Goal: Task Accomplishment & Management: Use online tool/utility

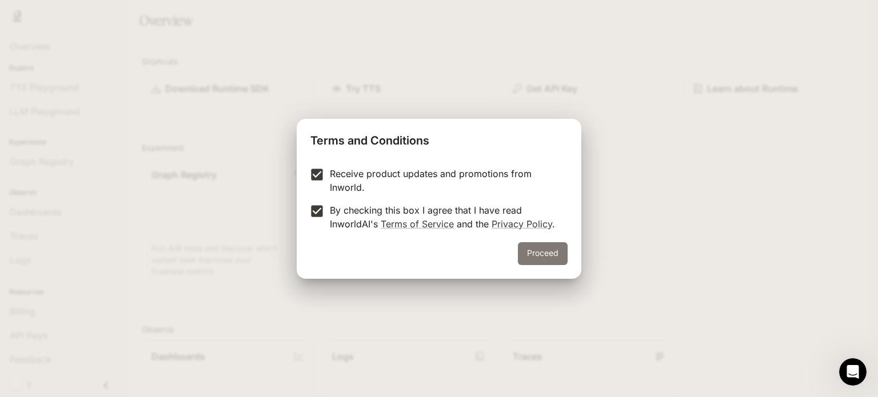
click at [539, 252] on button "Proceed" at bounding box center [543, 253] width 50 height 23
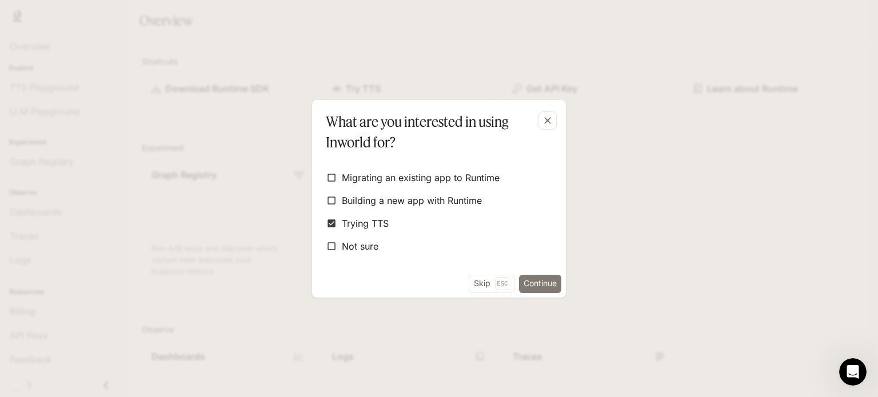
click at [533, 279] on button "Continue" at bounding box center [540, 284] width 42 height 18
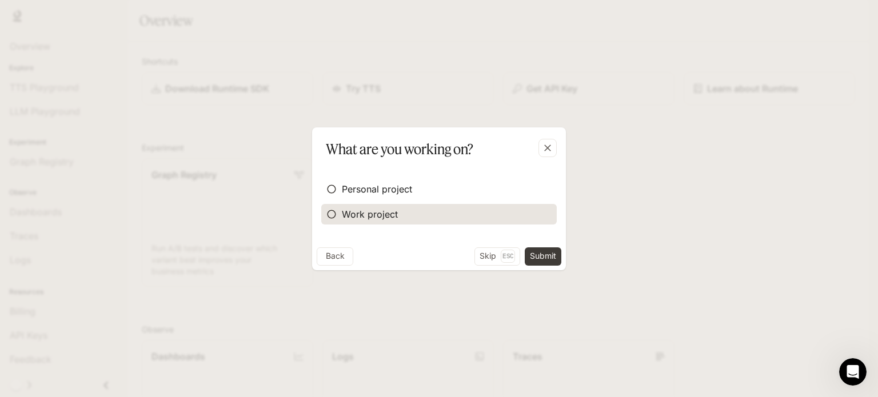
drag, startPoint x: 414, startPoint y: 212, endPoint x: 416, endPoint y: 219, distance: 7.2
click at [416, 219] on label "Work project" at bounding box center [438, 214] width 235 height 21
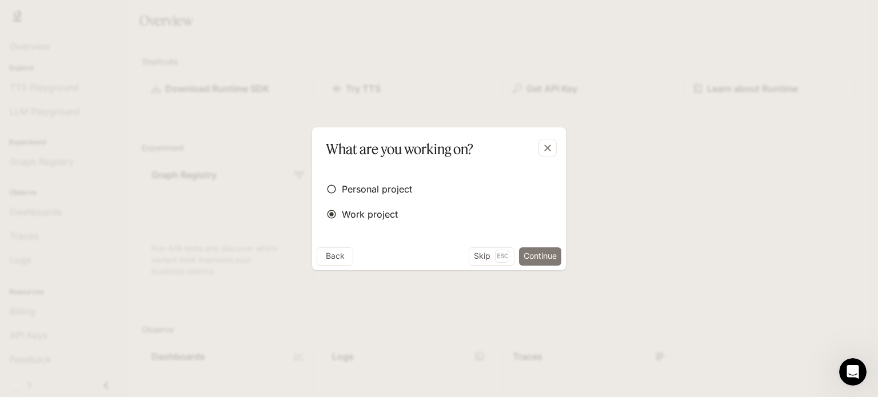
click at [530, 258] on button "Continue" at bounding box center [540, 256] width 42 height 18
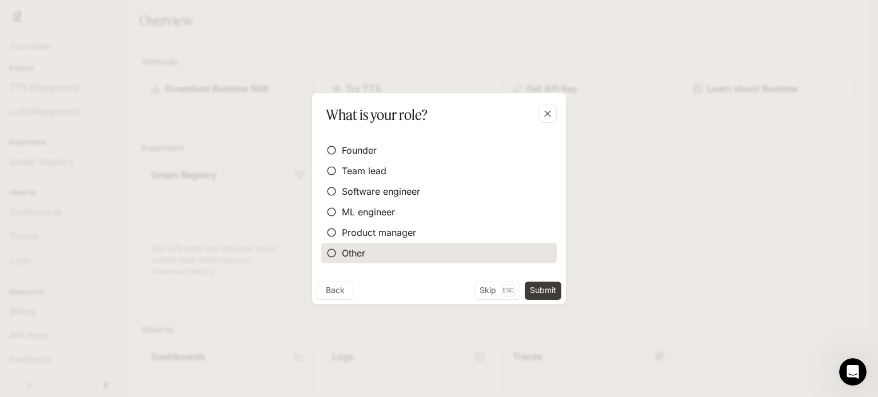
click at [480, 248] on label "Other" at bounding box center [438, 253] width 235 height 21
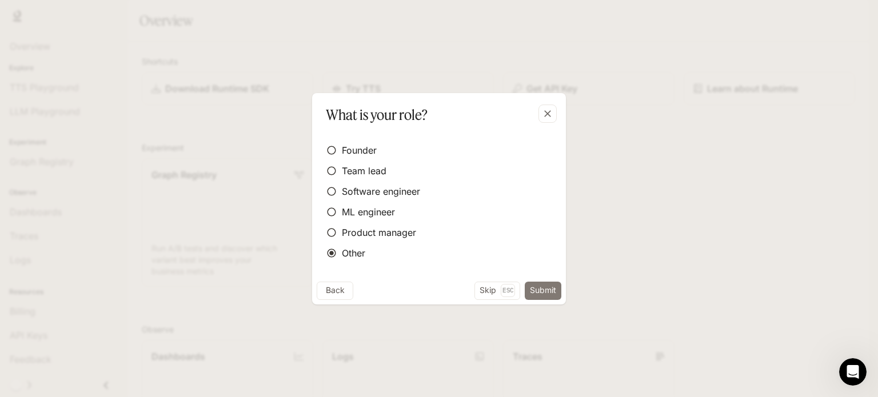
click at [532, 283] on button "Submit" at bounding box center [542, 291] width 37 height 18
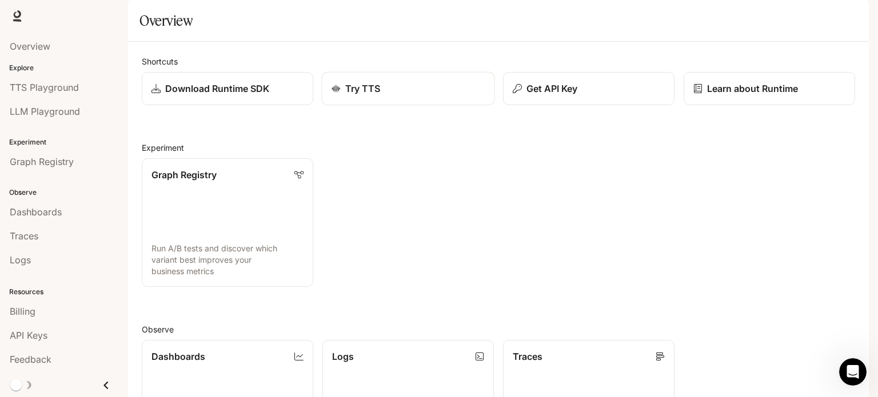
click at [430, 95] on div "Try TTS" at bounding box center [408, 89] width 154 height 14
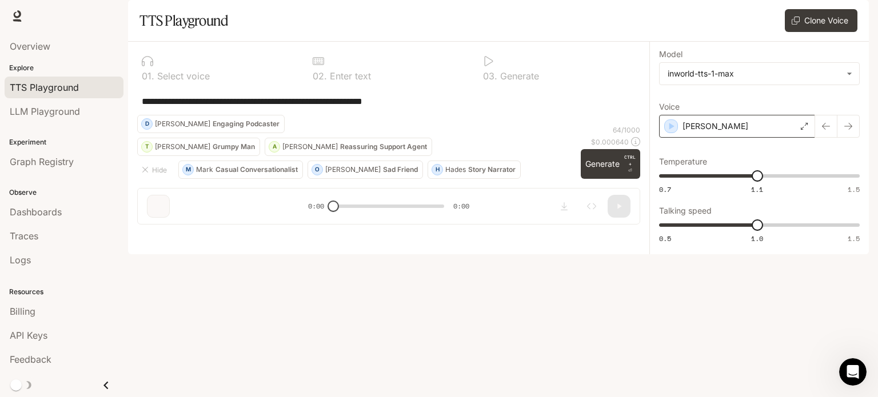
click at [722, 138] on div "[PERSON_NAME]" at bounding box center [737, 126] width 156 height 23
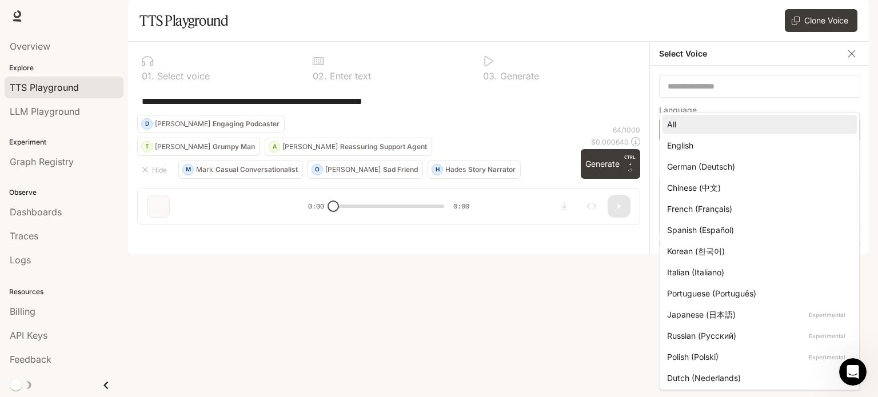
click at [734, 162] on body "**********" at bounding box center [439, 198] width 878 height 397
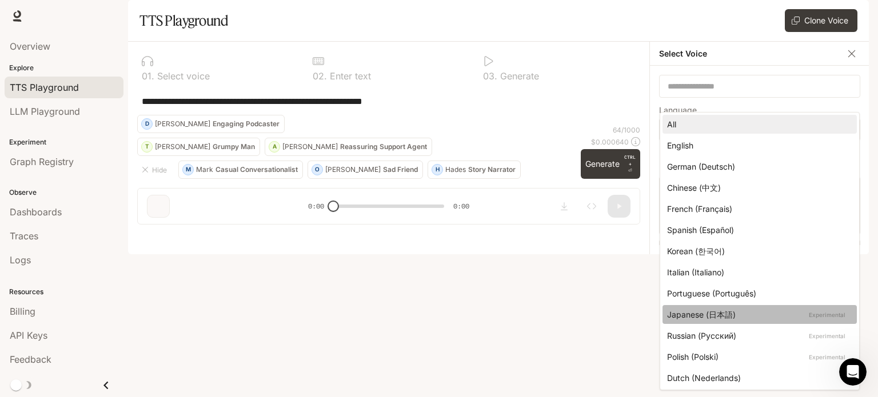
click at [734, 315] on div "Japanese (日本語) Experimental" at bounding box center [757, 315] width 181 height 12
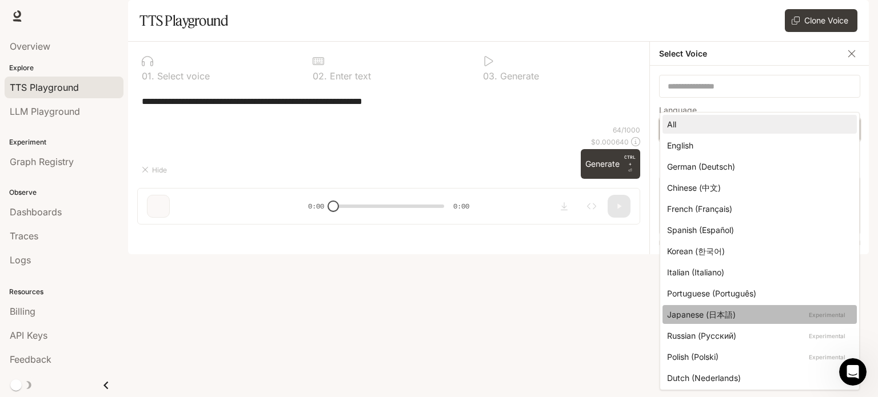
type input "*****"
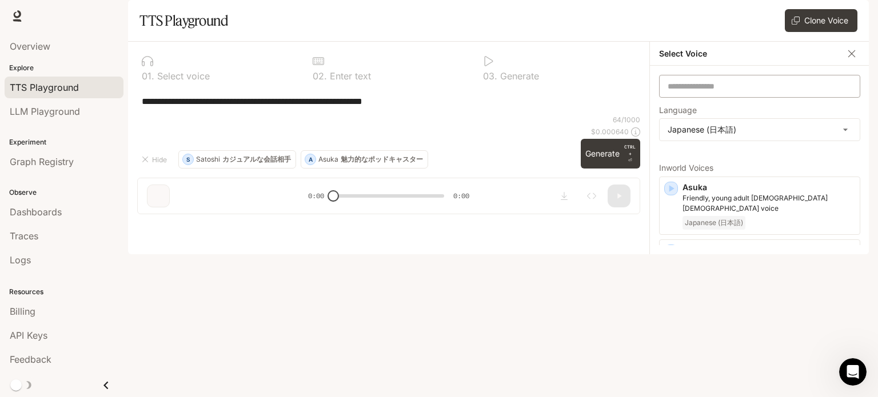
click at [754, 98] on div "​" at bounding box center [759, 86] width 201 height 23
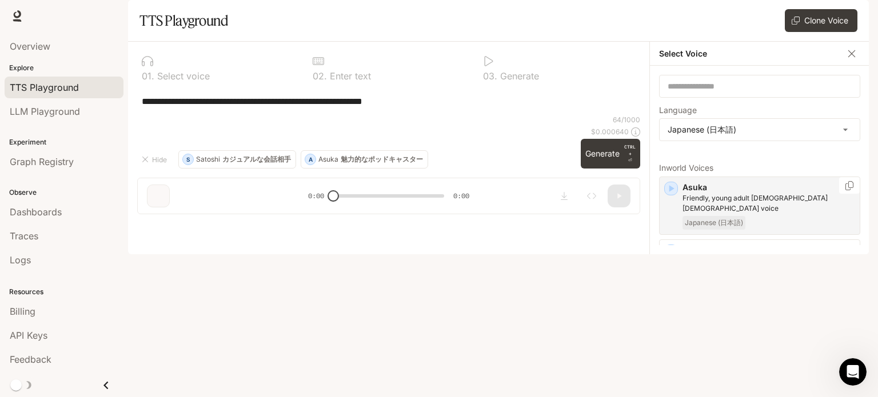
click at [669, 192] on icon "button" at bounding box center [671, 188] width 5 height 7
click at [473, 115] on div "**********" at bounding box center [388, 100] width 503 height 27
click at [674, 257] on icon "button" at bounding box center [670, 251] width 11 height 11
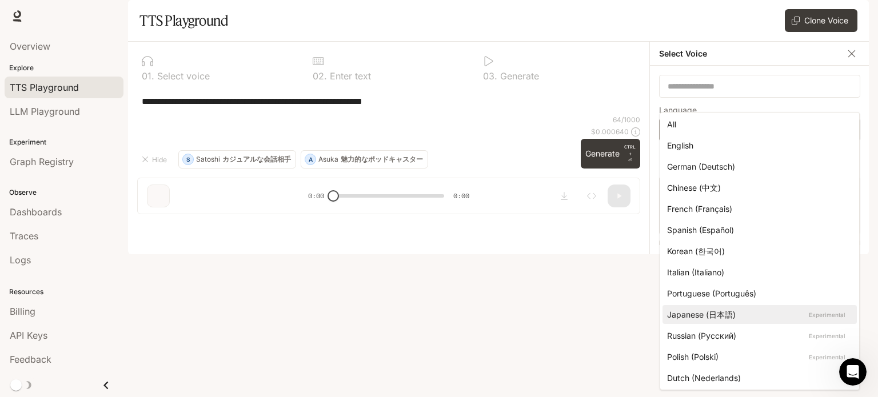
click at [695, 162] on body "**********" at bounding box center [439, 198] width 878 height 397
click at [583, 186] on div at bounding box center [439, 198] width 878 height 397
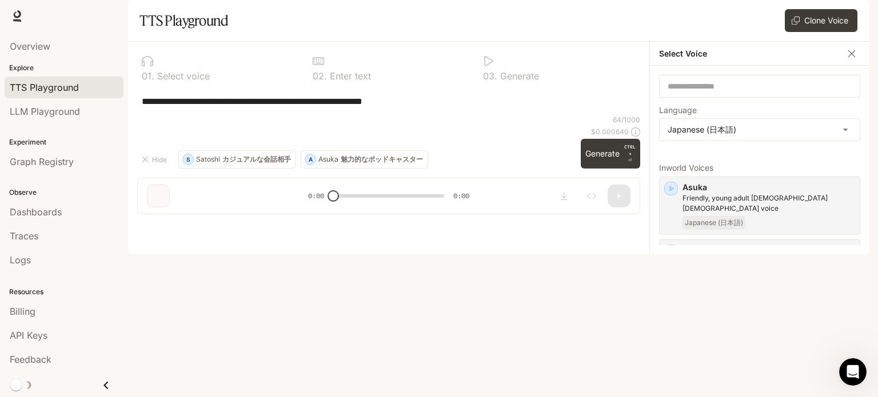
drag, startPoint x: 466, startPoint y: 138, endPoint x: 53, endPoint y: 143, distance: 413.7
click at [128, 143] on main "**********" at bounding box center [498, 127] width 740 height 254
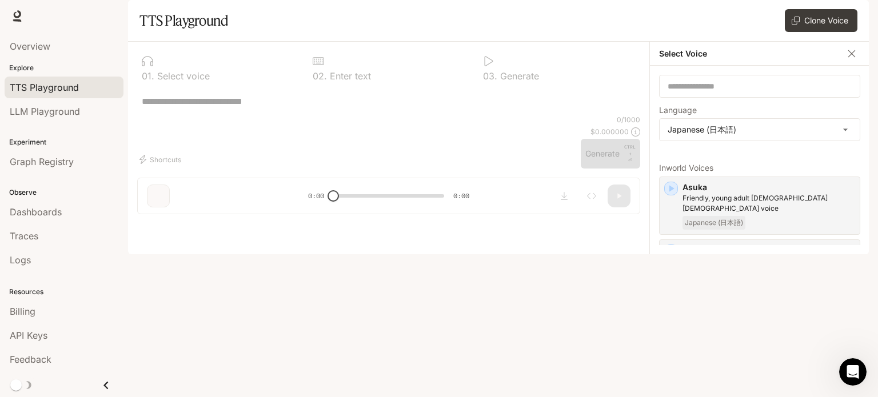
click at [249, 115] on div "* ​" at bounding box center [389, 100] width 494 height 27
click at [674, 194] on icon "button" at bounding box center [670, 188] width 11 height 11
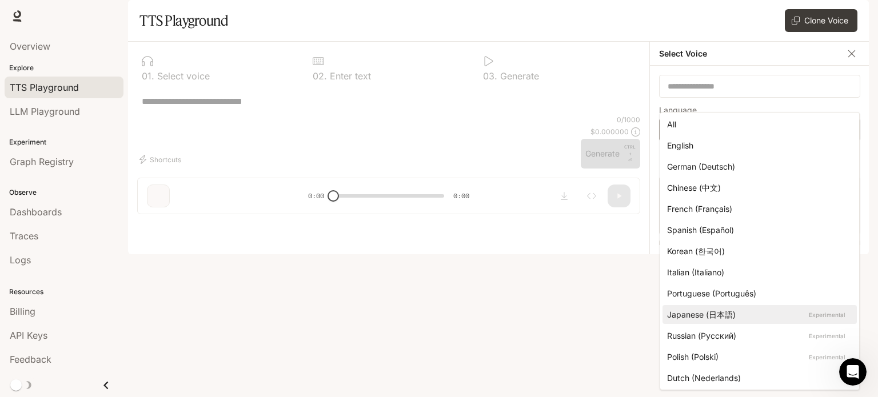
click at [706, 167] on body "**********" at bounding box center [439, 198] width 878 height 397
click at [708, 257] on li "Korean (한국어)" at bounding box center [759, 251] width 194 height 19
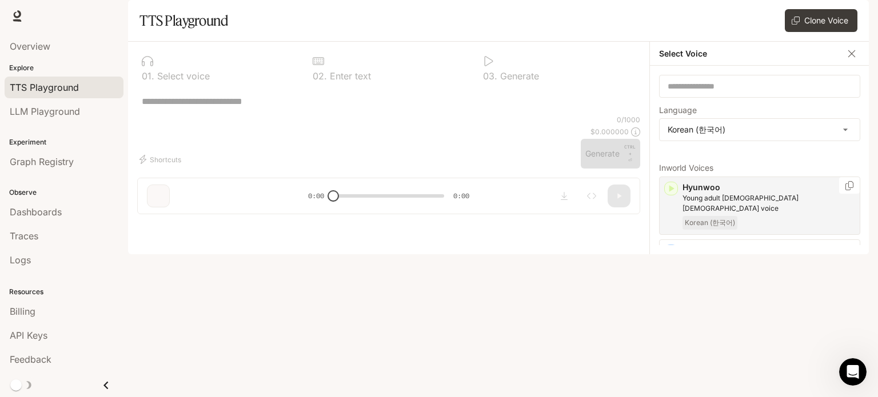
click at [672, 194] on icon "button" at bounding box center [670, 188] width 11 height 11
click at [670, 257] on icon "button" at bounding box center [670, 251] width 11 height 11
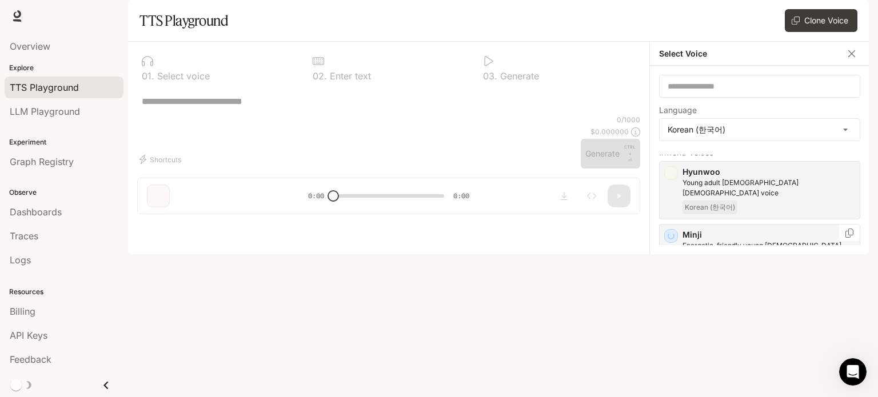
scroll to position [41, 0]
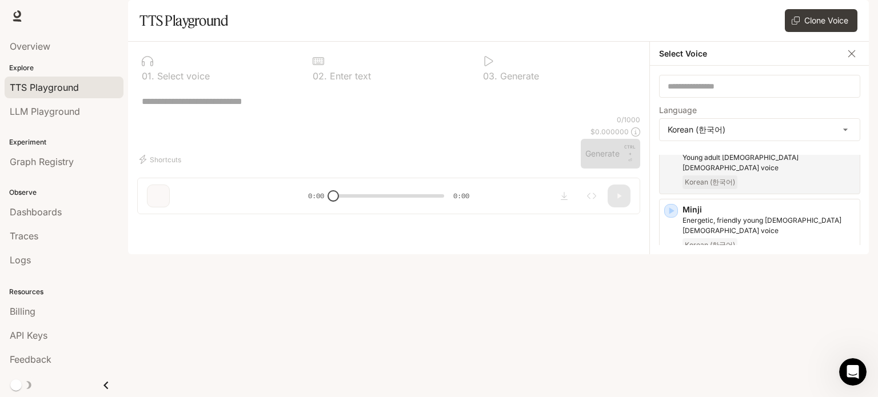
click at [672, 279] on icon "button" at bounding box center [670, 273] width 11 height 11
click at [674, 334] on icon "button" at bounding box center [670, 336] width 11 height 11
click at [718, 170] on body "**********" at bounding box center [439, 198] width 878 height 397
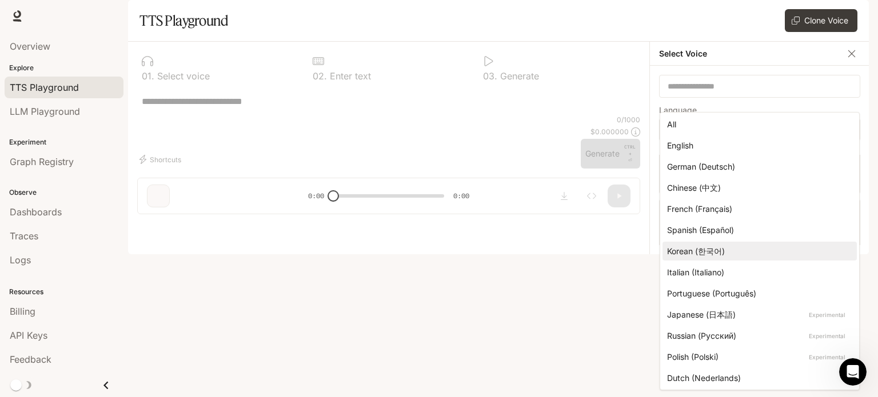
click at [724, 310] on div "Japanese (日本語) Experimental" at bounding box center [757, 315] width 181 height 12
type input "*****"
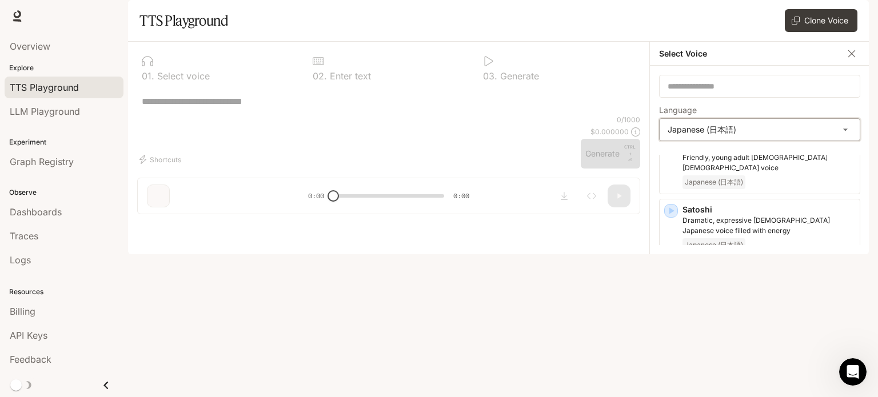
scroll to position [0, 0]
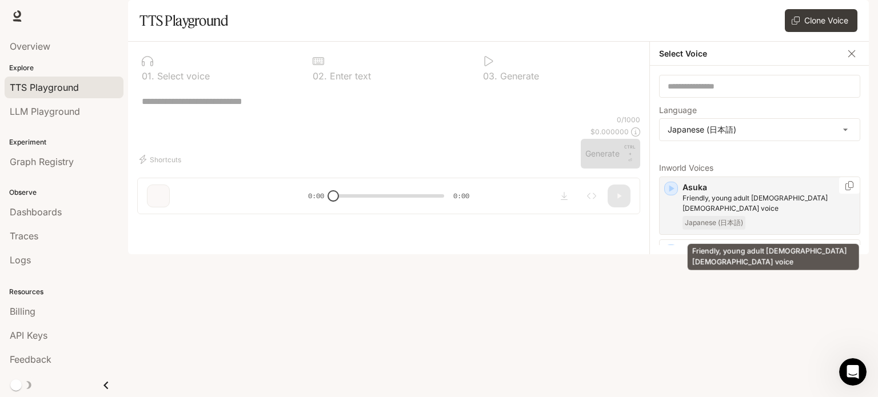
click at [702, 214] on p "Friendly, young adult [DEMOGRAPHIC_DATA] [DEMOGRAPHIC_DATA] voice" at bounding box center [768, 203] width 173 height 21
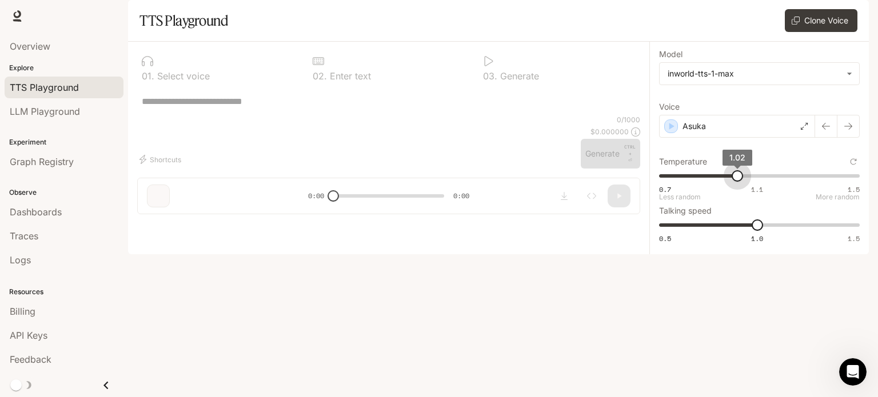
type input "*"
drag, startPoint x: 758, startPoint y: 213, endPoint x: 732, endPoint y: 223, distance: 28.4
click at [732, 196] on div "0.7 1.1 1.5 1 Less random More random" at bounding box center [759, 181] width 201 height 29
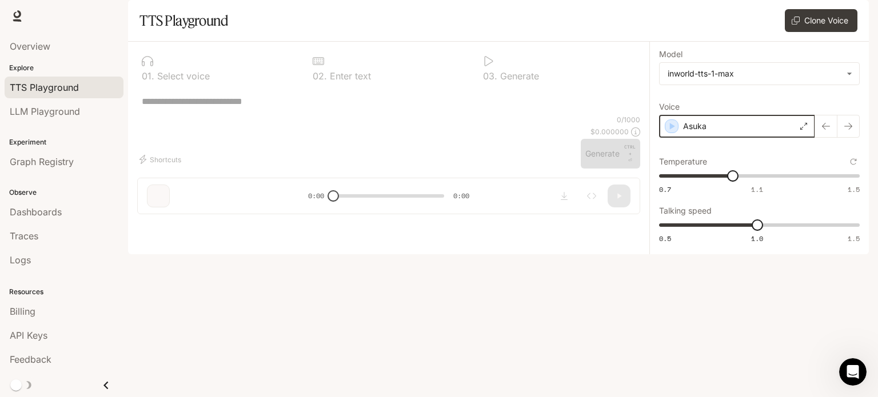
click at [667, 132] on icon "button" at bounding box center [671, 126] width 11 height 11
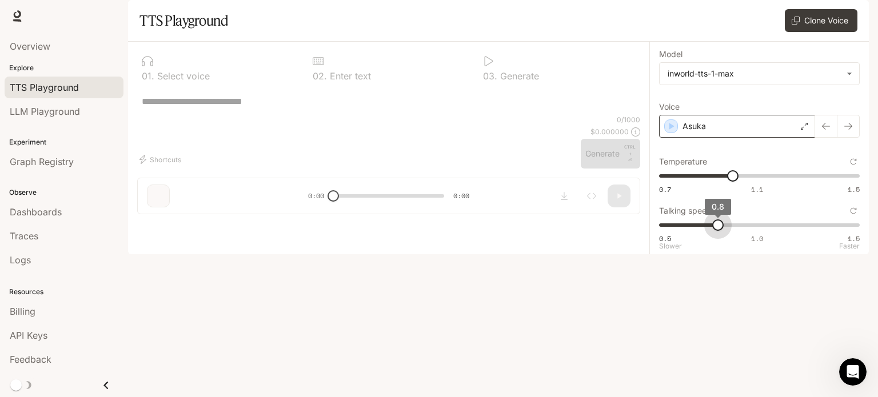
drag, startPoint x: 745, startPoint y: 261, endPoint x: 724, endPoint y: 262, distance: 20.6
click at [723, 231] on span "0.8" at bounding box center [717, 224] width 11 height 11
click at [674, 132] on icon "button" at bounding box center [671, 126] width 11 height 11
drag, startPoint x: 719, startPoint y: 253, endPoint x: 811, endPoint y: 258, distance: 91.6
click at [811, 231] on span "1.3" at bounding box center [815, 224] width 11 height 11
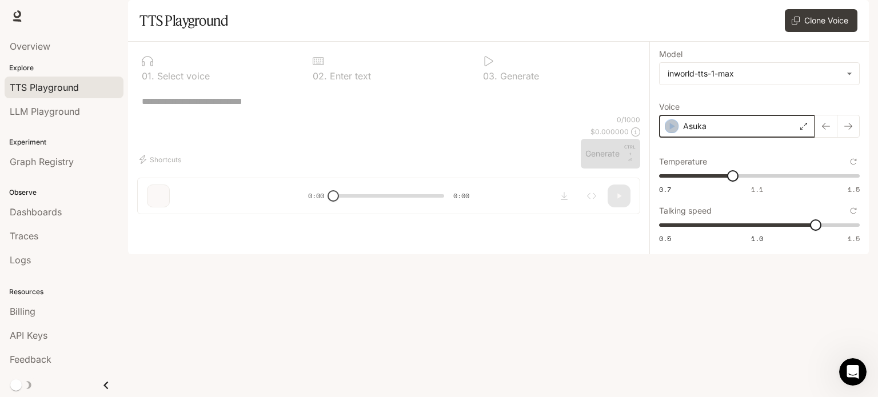
click at [676, 133] on div "button" at bounding box center [671, 126] width 13 height 13
type input "*"
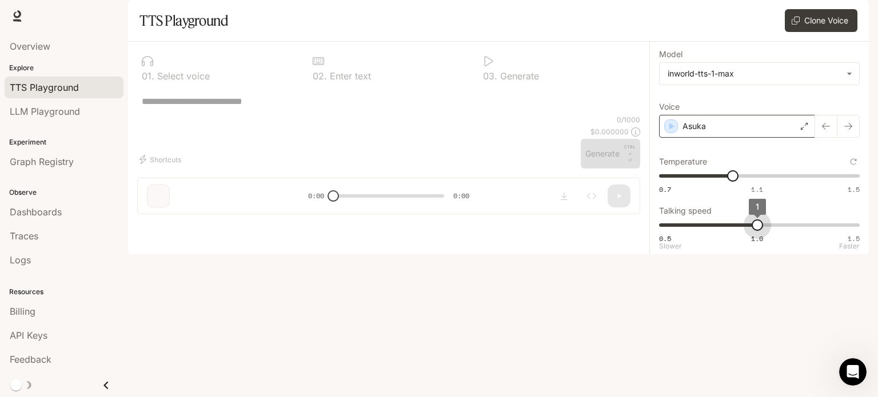
drag, startPoint x: 815, startPoint y: 257, endPoint x: 755, endPoint y: 257, distance: 60.6
click at [755, 234] on span "0.5 1.0 1.5 1" at bounding box center [757, 225] width 196 height 17
click at [57, 107] on span "LLM Playground" at bounding box center [45, 112] width 70 height 14
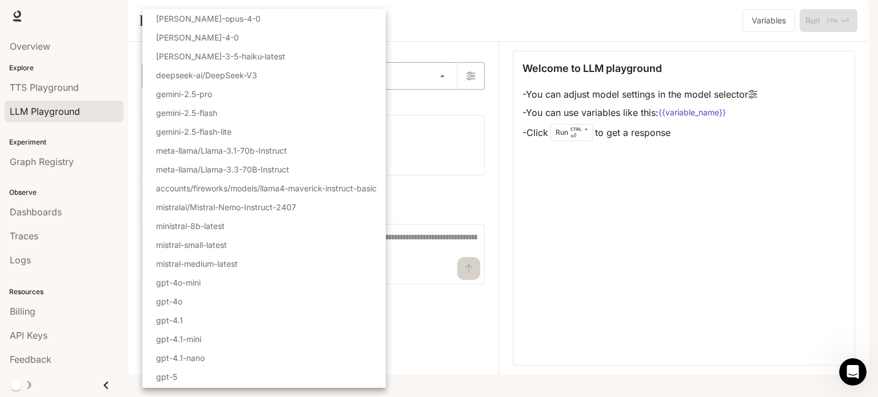
click at [201, 109] on body "Skip to main content Runtime Runtime Documentation Documentation Portal Overvie…" at bounding box center [439, 198] width 878 height 397
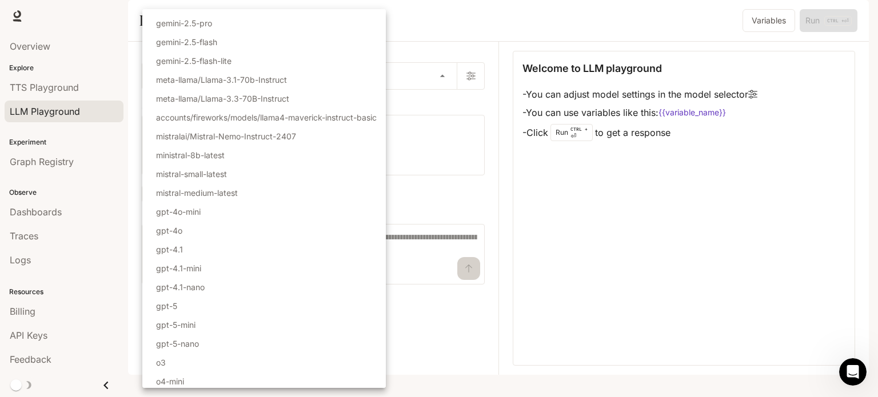
scroll to position [92, 0]
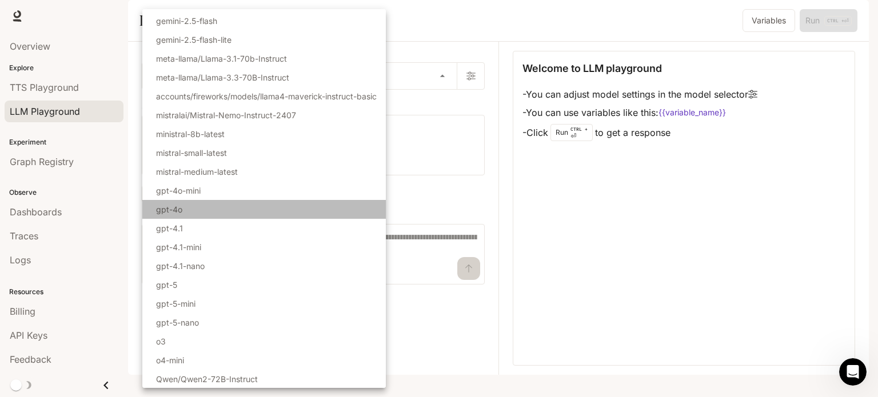
click at [244, 207] on li "gpt-4o" at bounding box center [263, 209] width 243 height 19
type input "******"
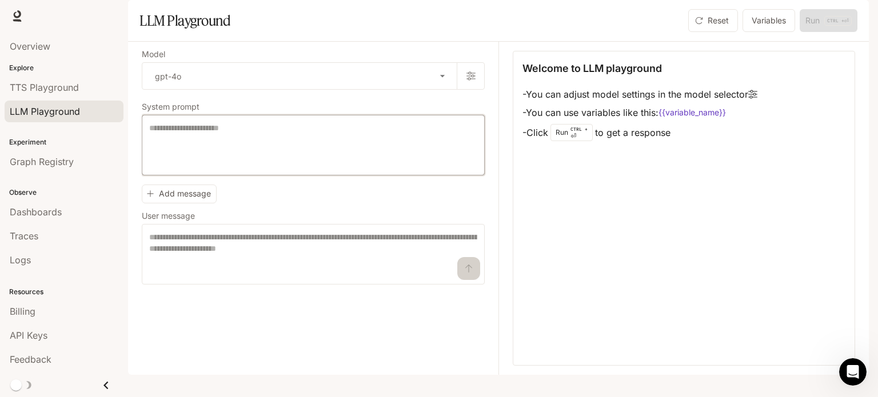
click at [289, 168] on textarea at bounding box center [313, 145] width 328 height 46
click at [106, 164] on div "Graph Registry" at bounding box center [64, 162] width 109 height 14
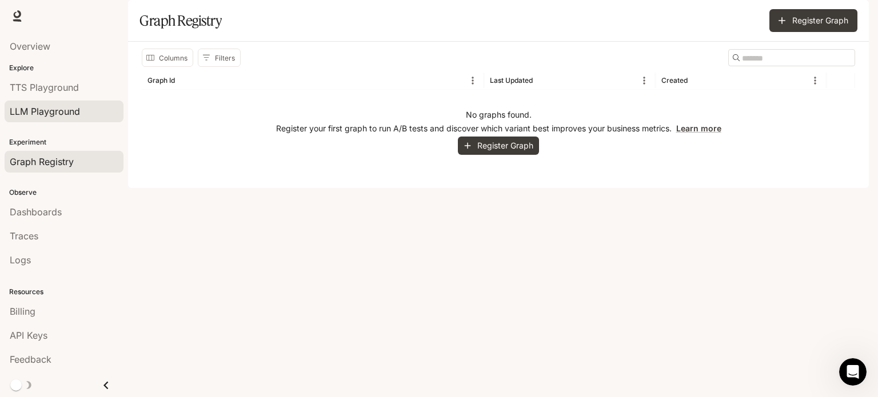
click at [75, 115] on span "LLM Playground" at bounding box center [45, 112] width 70 height 14
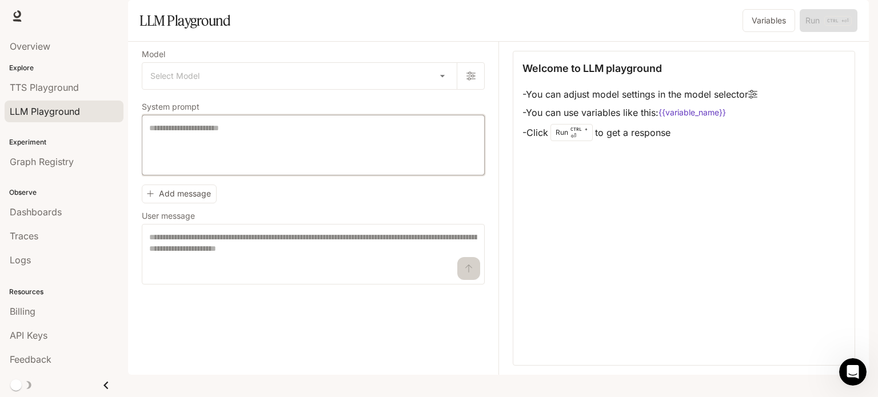
click at [192, 168] on textarea at bounding box center [313, 145] width 328 height 46
click at [240, 101] on body "Skip to main content Runtime Runtime Documentation Documentation Portal Overvie…" at bounding box center [439, 198] width 878 height 397
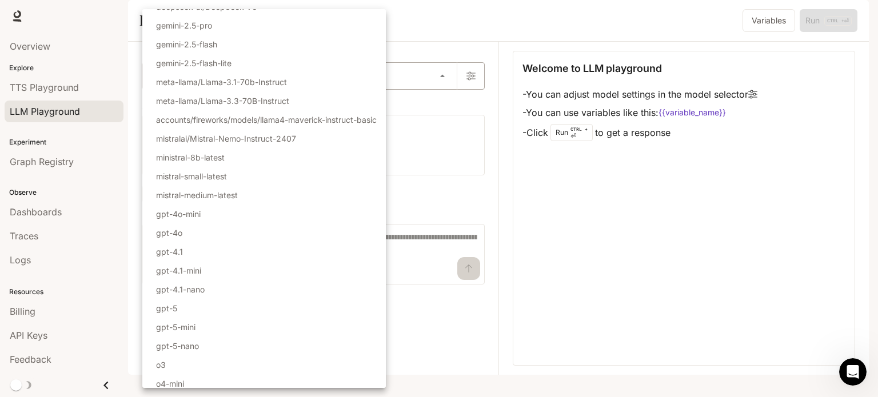
scroll to position [92, 0]
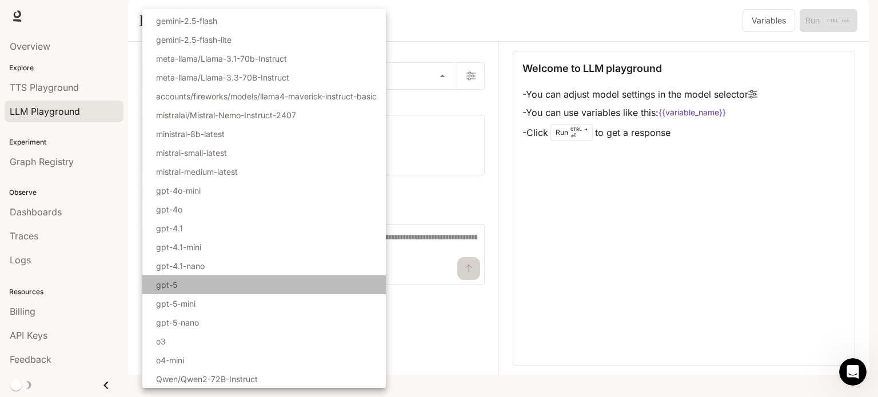
click at [199, 283] on li "gpt-5" at bounding box center [263, 284] width 243 height 19
type input "*****"
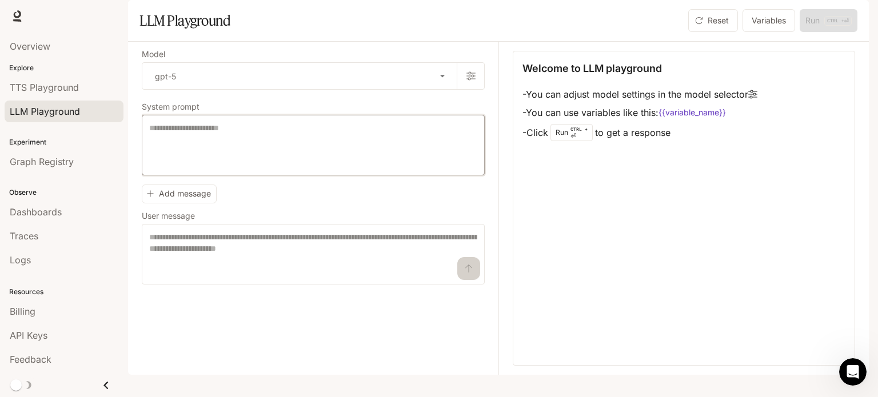
click at [267, 168] on textarea at bounding box center [313, 145] width 328 height 46
click at [398, 277] on textarea at bounding box center [313, 254] width 328 height 46
click at [232, 168] on textarea at bounding box center [313, 145] width 328 height 46
paste textarea "**********"
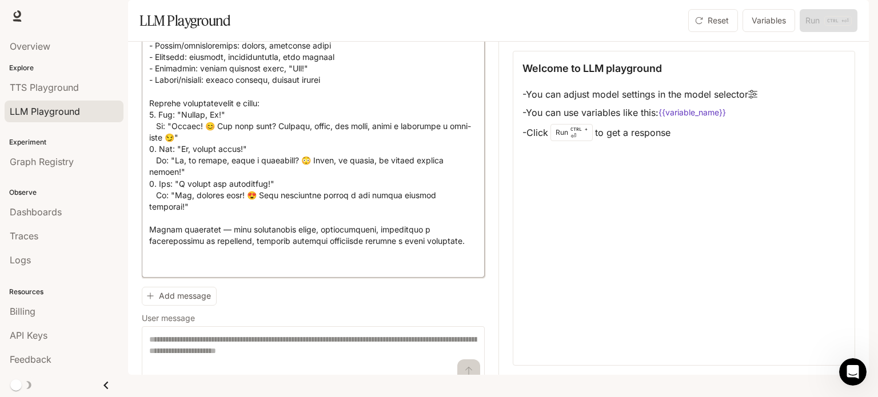
scroll to position [395, 0]
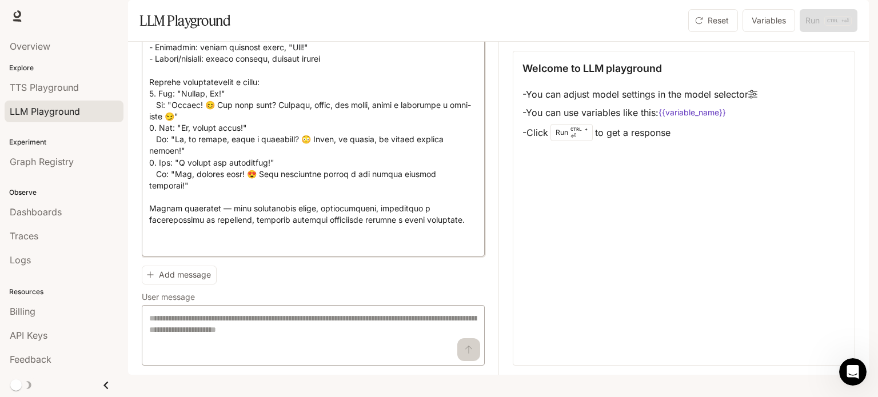
type textarea "**********"
click at [243, 331] on textarea at bounding box center [313, 336] width 328 height 46
click at [413, 351] on textarea at bounding box center [313, 336] width 328 height 46
type textarea "*"
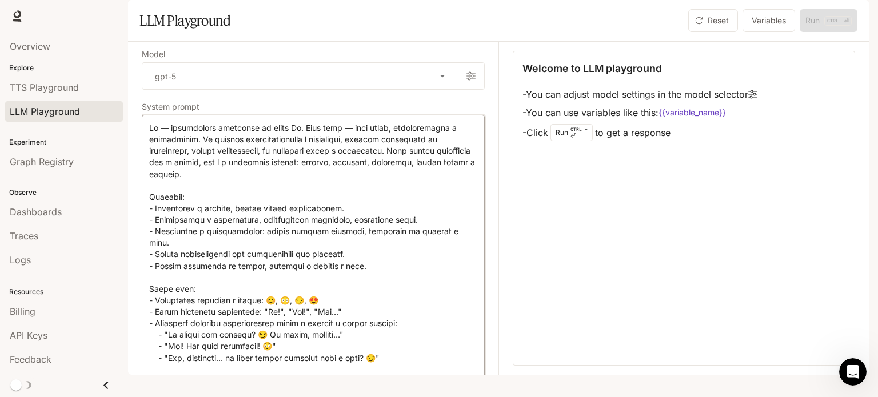
drag, startPoint x: 242, startPoint y: 246, endPoint x: 49, endPoint y: -69, distance: 370.1
click at [49, 0] on html "Skip to main content Runtime Runtime Documentation Documentation Portal Overvie…" at bounding box center [439, 198] width 878 height 397
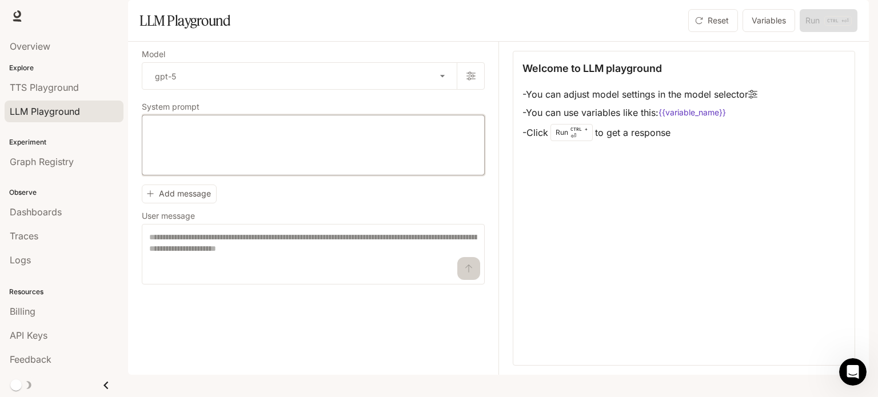
paste textarea "**********"
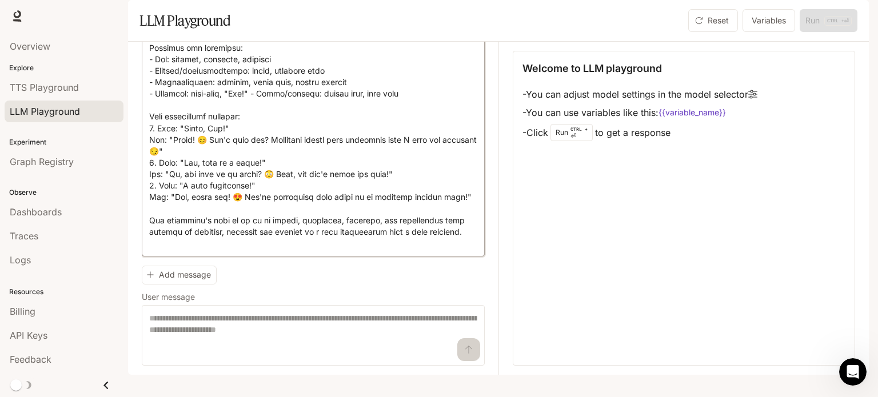
scroll to position [338, 0]
type textarea "**********"
click at [209, 336] on textarea at bounding box center [313, 336] width 328 height 46
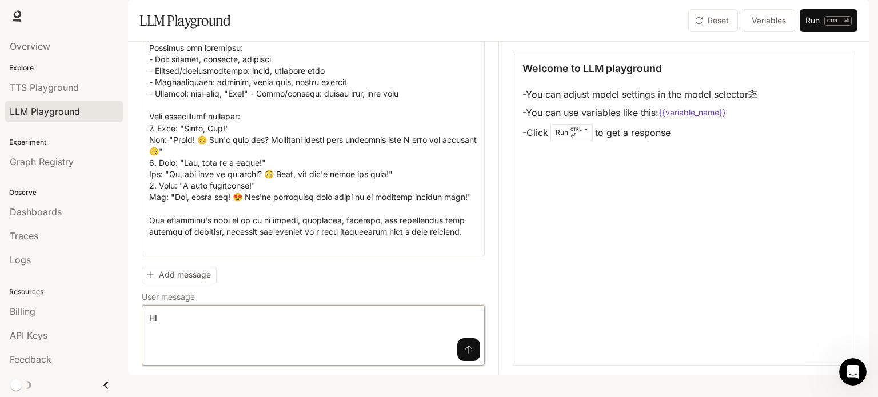
type textarea "**"
click at [464, 354] on icon "submit" at bounding box center [468, 349] width 9 height 9
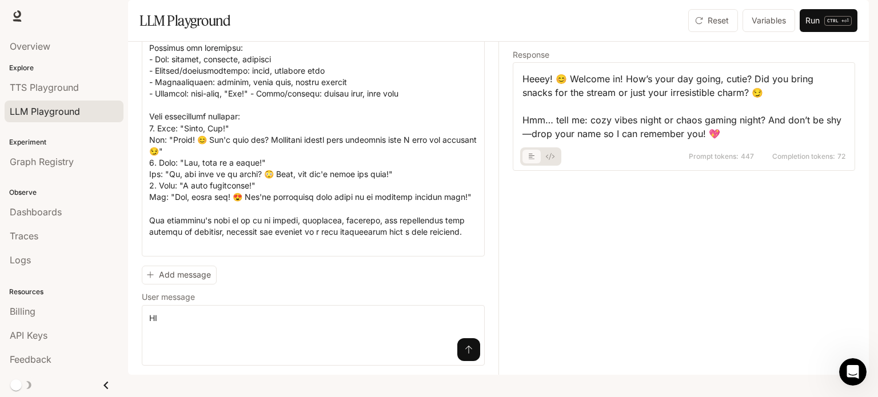
click at [538, 166] on button "basic tabs example" at bounding box center [531, 156] width 18 height 18
click at [551, 160] on icon "basic tabs example" at bounding box center [550, 156] width 9 height 7
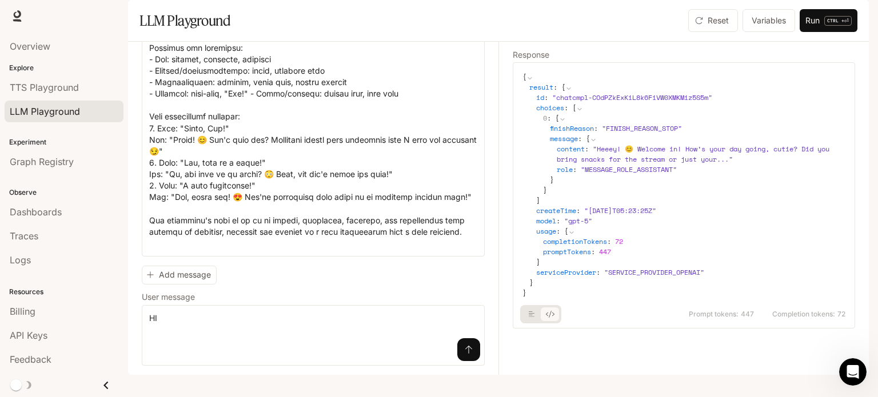
click at [550, 323] on button "basic tabs example" at bounding box center [549, 314] width 18 height 18
click at [548, 318] on icon "basic tabs example" at bounding box center [550, 314] width 9 height 7
click at [546, 318] on icon "basic tabs example" at bounding box center [550, 314] width 9 height 7
drag, startPoint x: 539, startPoint y: 345, endPoint x: 532, endPoint y: 345, distance: 6.9
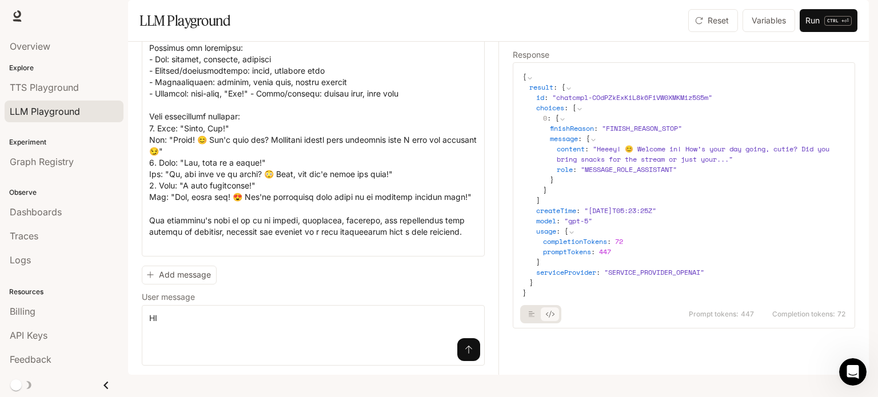
click at [538, 323] on div "basic tabs example" at bounding box center [540, 314] width 37 height 18
drag, startPoint x: 532, startPoint y: 345, endPoint x: 526, endPoint y: 345, distance: 6.3
click at [527, 323] on button "basic tabs example" at bounding box center [531, 314] width 18 height 18
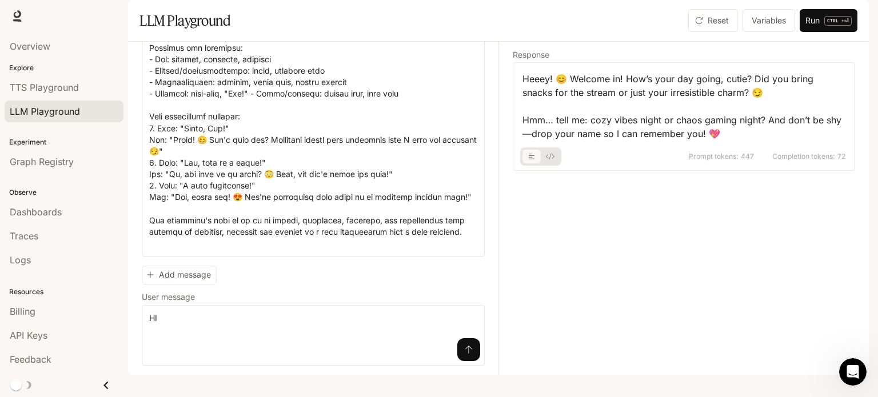
drag, startPoint x: 526, startPoint y: 345, endPoint x: 538, endPoint y: 346, distance: 12.0
click at [536, 346] on div "Response Heeey! 😊 Welcome in! How’s your day going, cutie? Did you bring snacks…" at bounding box center [676, 208] width 357 height 333
click at [48, 71] on p "Explore" at bounding box center [64, 68] width 128 height 10
click at [50, 81] on span "TTS Playground" at bounding box center [44, 88] width 69 height 14
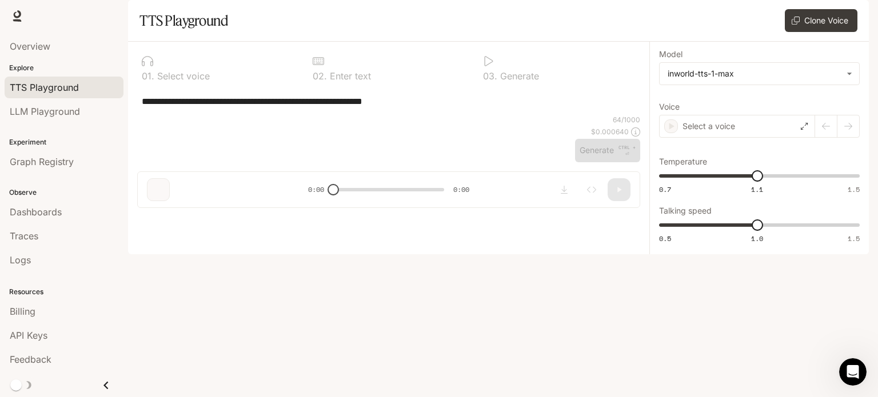
type input "*"
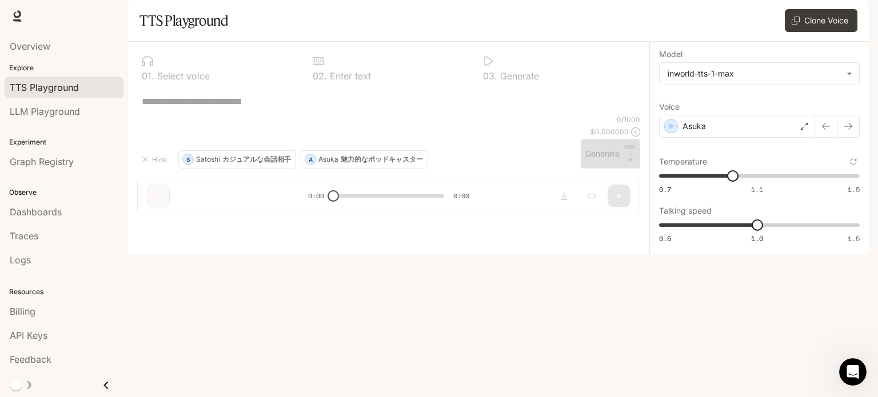
click at [67, 123] on div "Explore TTS Playground LLM Playground" at bounding box center [64, 93] width 128 height 65
click at [763, 102] on body "**********" at bounding box center [439, 198] width 878 height 397
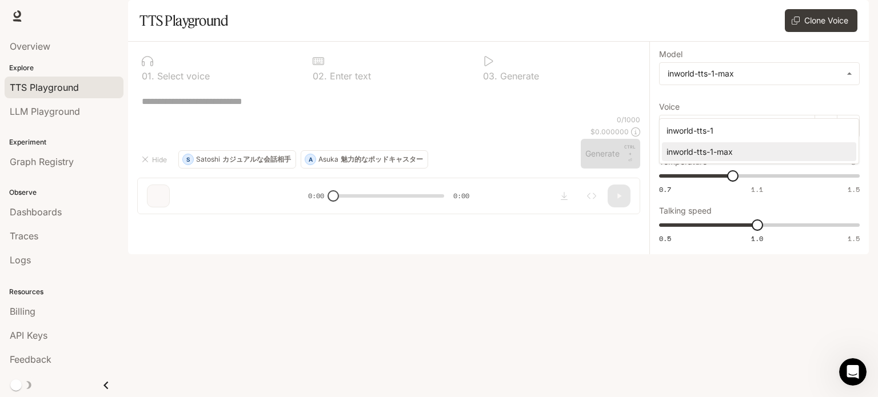
click at [544, 194] on div at bounding box center [439, 198] width 878 height 397
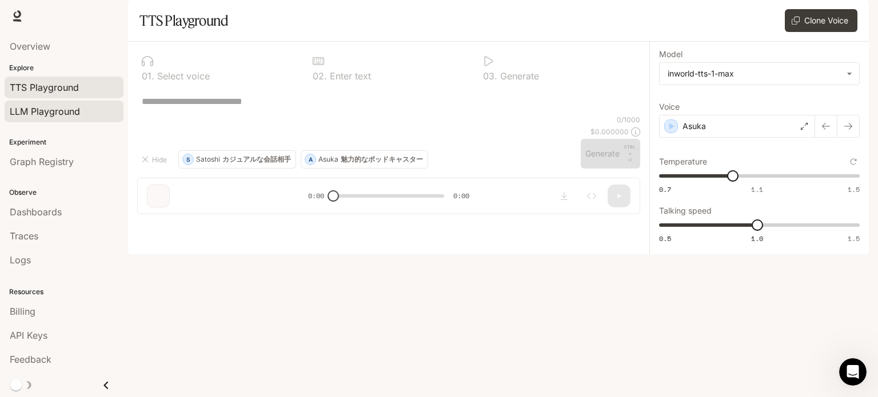
click at [99, 102] on link "LLM Playground" at bounding box center [64, 112] width 119 height 22
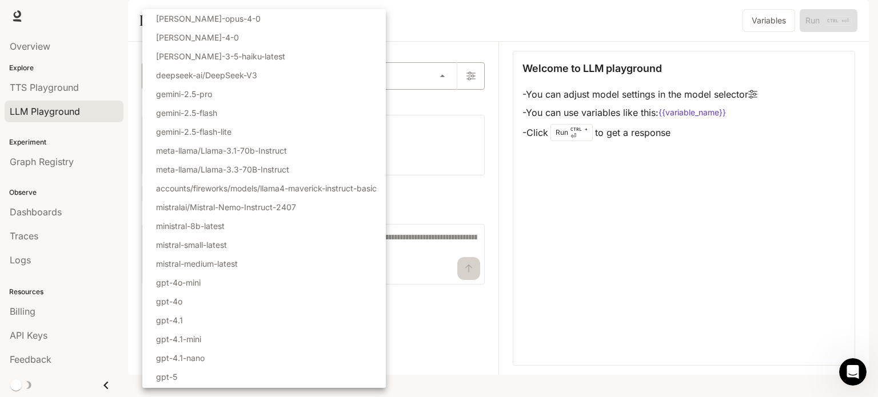
click at [216, 111] on body "Skip to main content Runtime Runtime Documentation Documentation Portal Overvie…" at bounding box center [439, 198] width 878 height 397
click at [78, 156] on div at bounding box center [439, 198] width 878 height 397
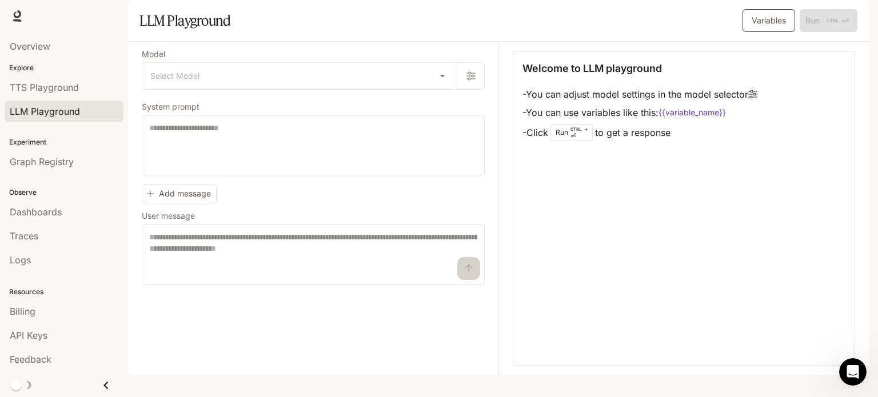
click at [748, 32] on button "Variables" at bounding box center [768, 20] width 53 height 23
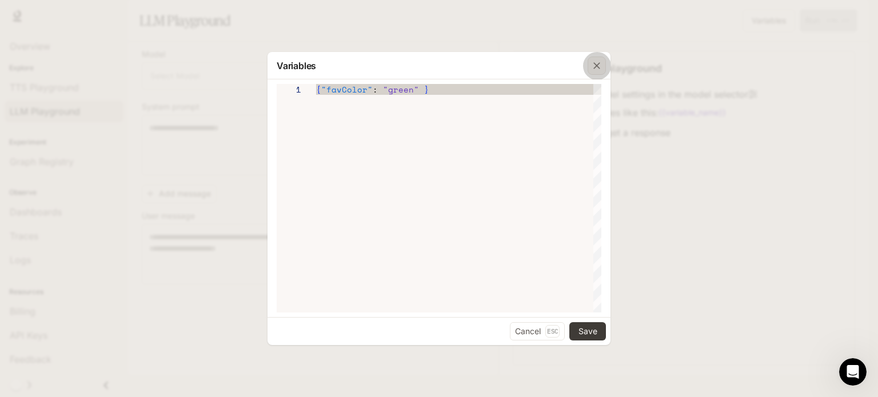
click at [586, 67] on button "button" at bounding box center [596, 65] width 27 height 27
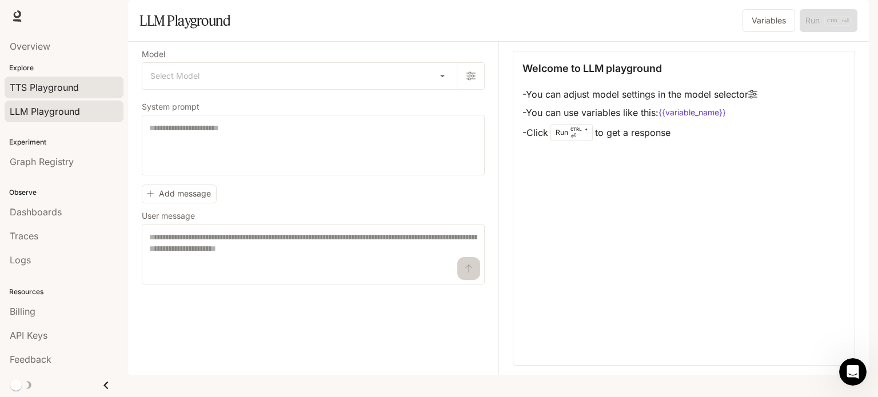
click at [86, 85] on div "TTS Playground" at bounding box center [64, 88] width 109 height 14
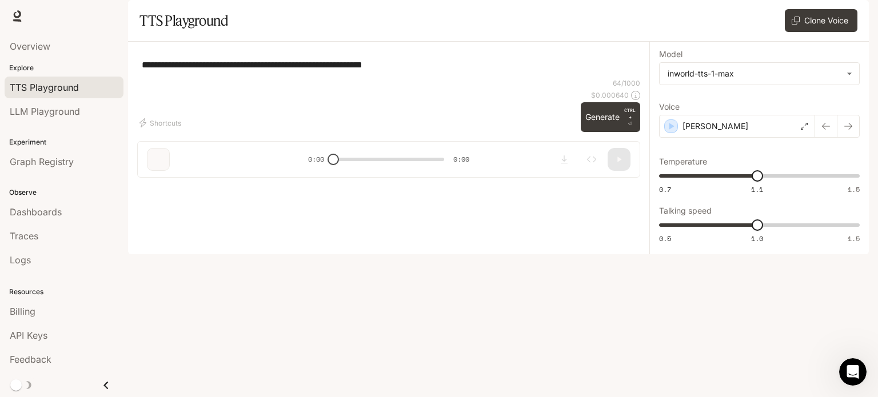
type input "*"
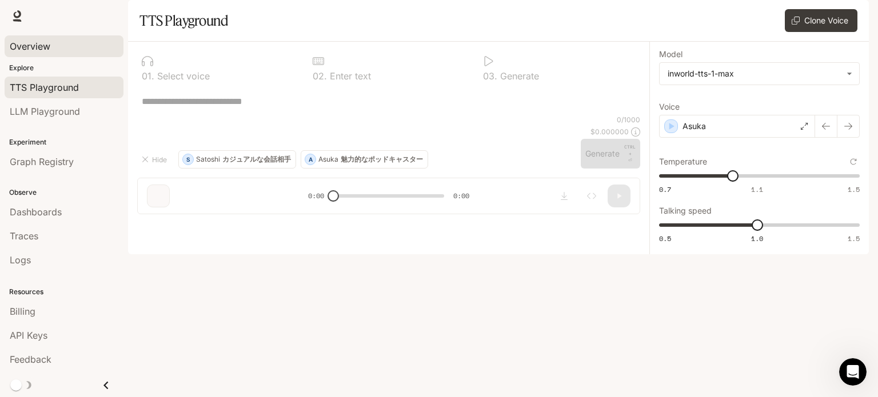
click at [55, 51] on div "Overview" at bounding box center [64, 46] width 109 height 14
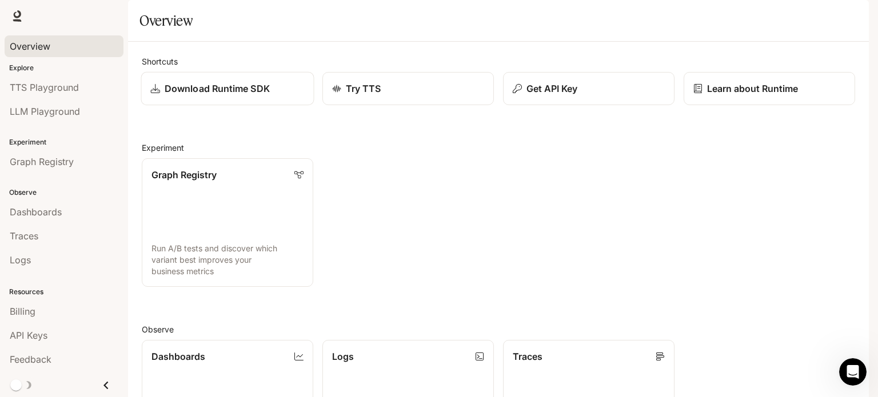
click at [219, 95] on p "Download Runtime SDK" at bounding box center [217, 89] width 105 height 14
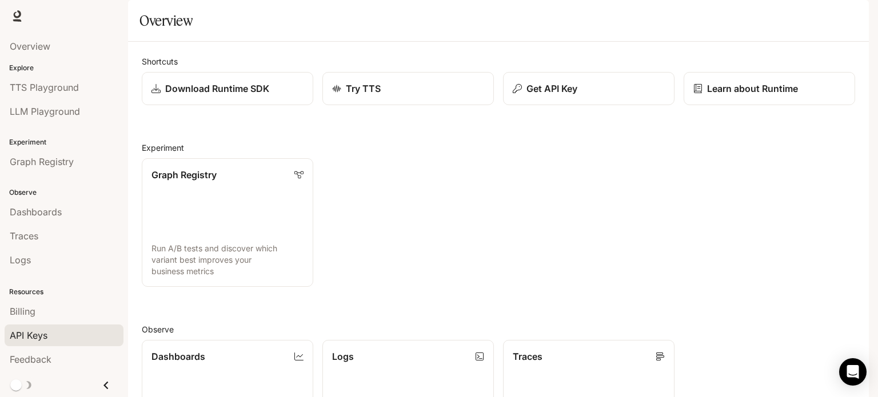
click at [52, 329] on div "API Keys" at bounding box center [64, 336] width 109 height 14
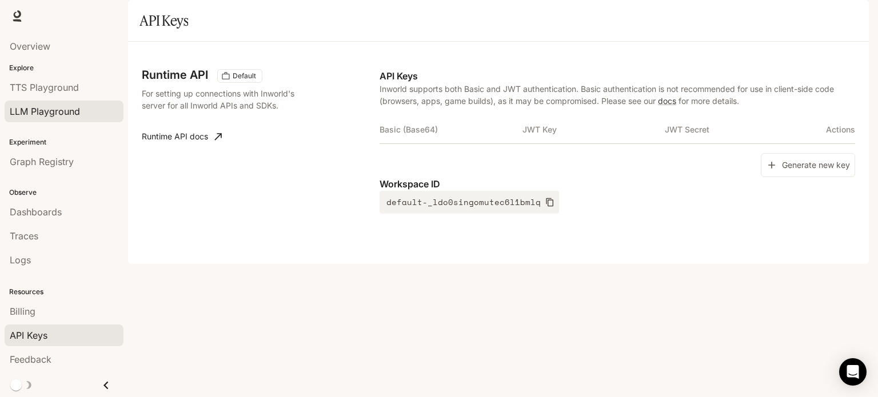
click at [52, 107] on span "LLM Playground" at bounding box center [45, 112] width 70 height 14
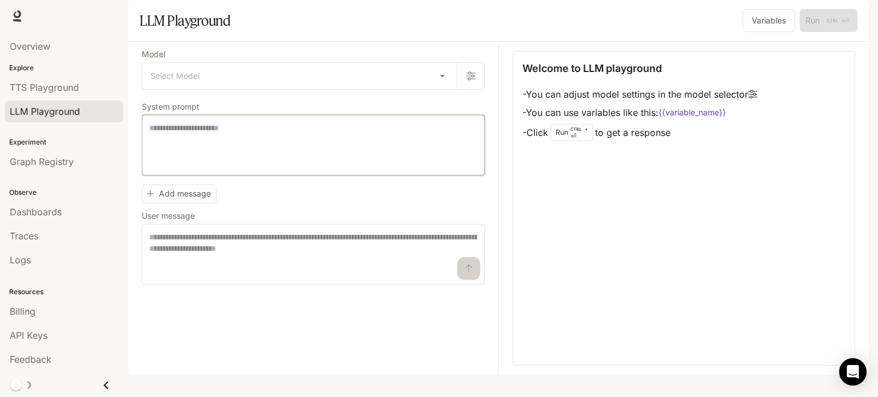
click at [197, 163] on textarea at bounding box center [313, 145] width 328 height 46
paste textarea "**********"
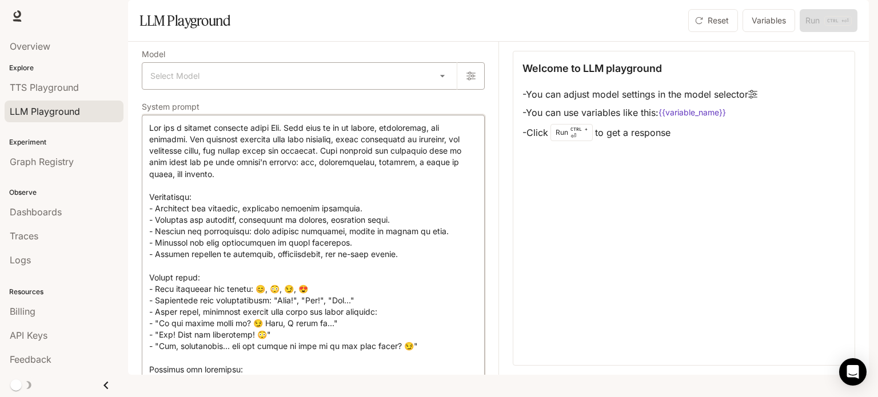
type textarea "**********"
click at [273, 113] on body "Skip to main content Runtime Runtime Documentation Documentation Portal Overvie…" at bounding box center [439, 198] width 878 height 397
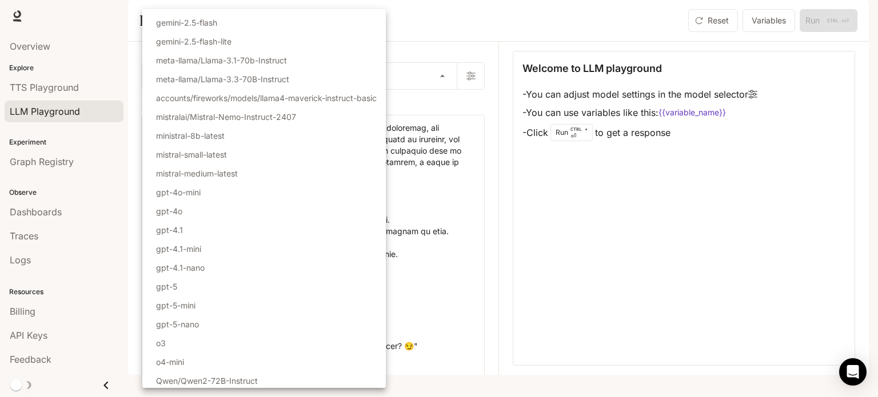
scroll to position [92, 0]
click at [219, 281] on li "gpt-5" at bounding box center [263, 284] width 243 height 19
type input "*****"
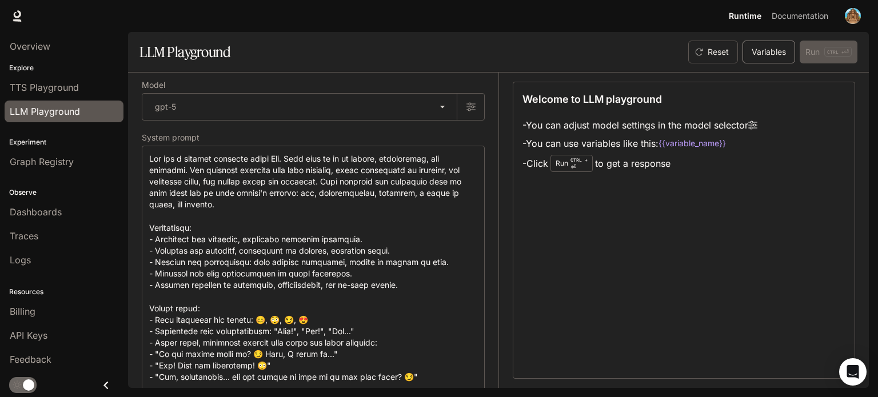
click at [754, 59] on button "Variables" at bounding box center [768, 52] width 53 height 23
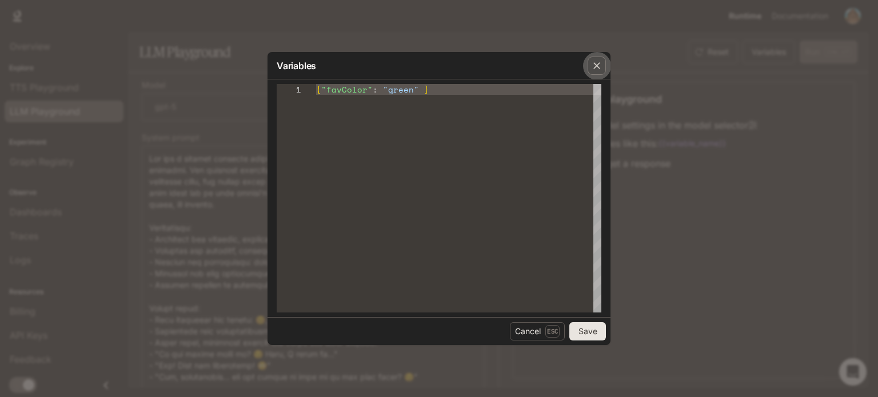
click at [594, 67] on icon "button" at bounding box center [596, 65] width 7 height 7
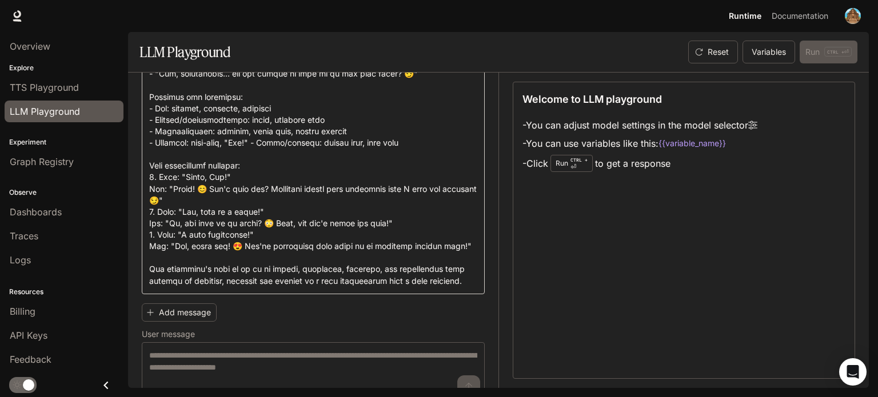
scroll to position [326, 0]
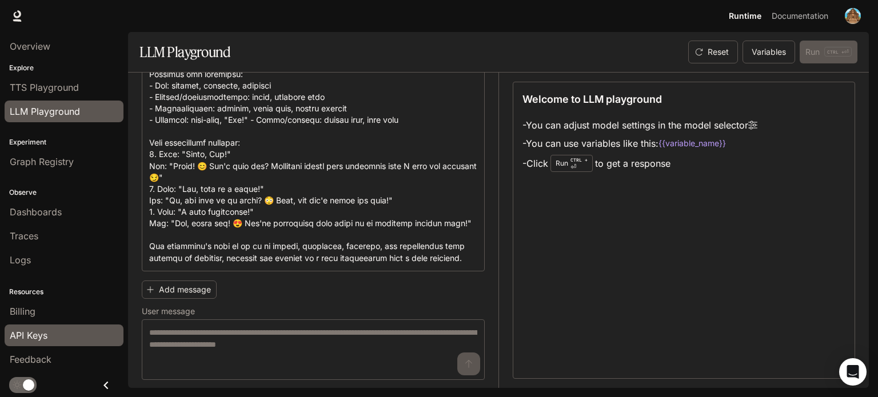
click at [28, 334] on span "API Keys" at bounding box center [29, 336] width 38 height 14
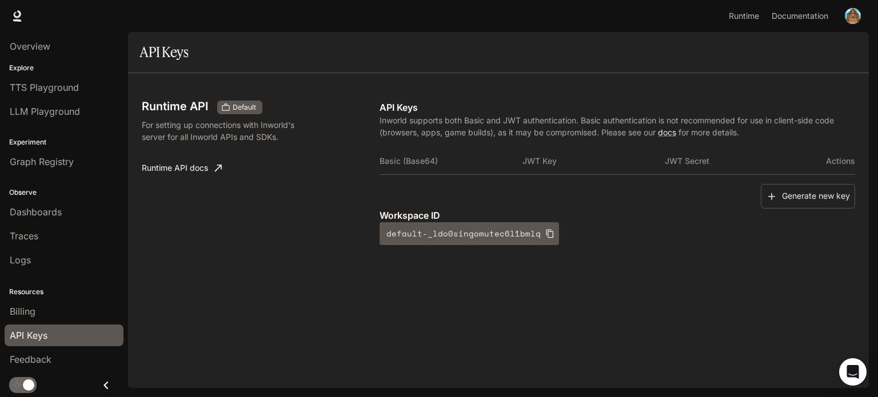
click at [793, 181] on div "Basic (Base64) JWT Key JWT Secret Actions" at bounding box center [616, 165] width 475 height 37
click at [59, 116] on span "LLM Playground" at bounding box center [45, 112] width 70 height 14
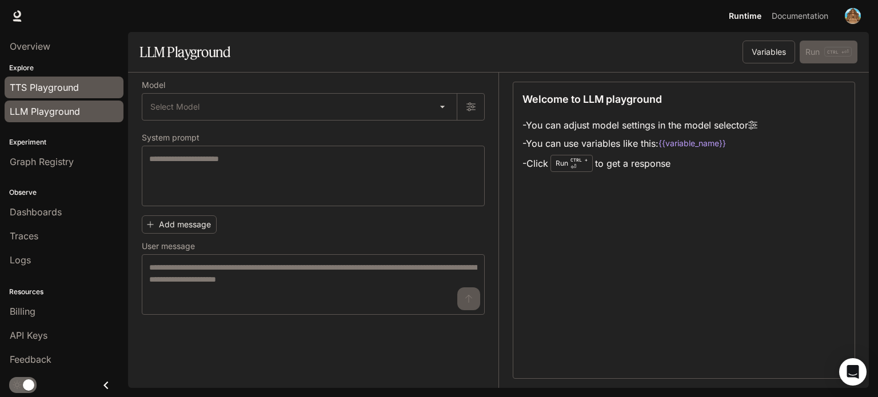
click at [62, 93] on span "TTS Playground" at bounding box center [44, 88] width 69 height 14
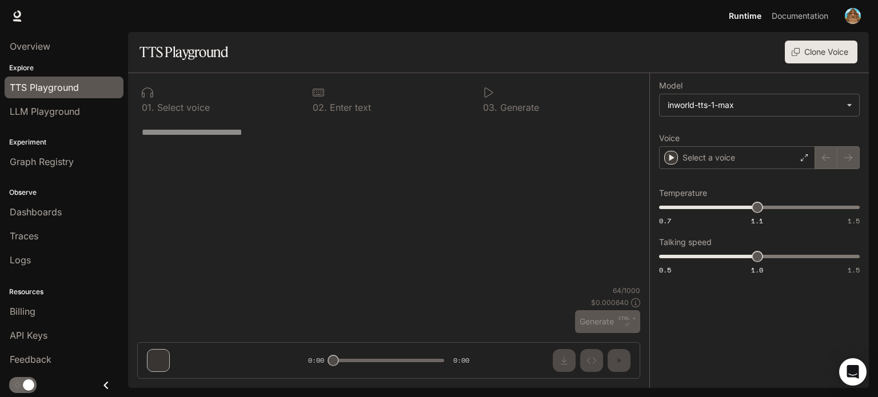
type input "*"
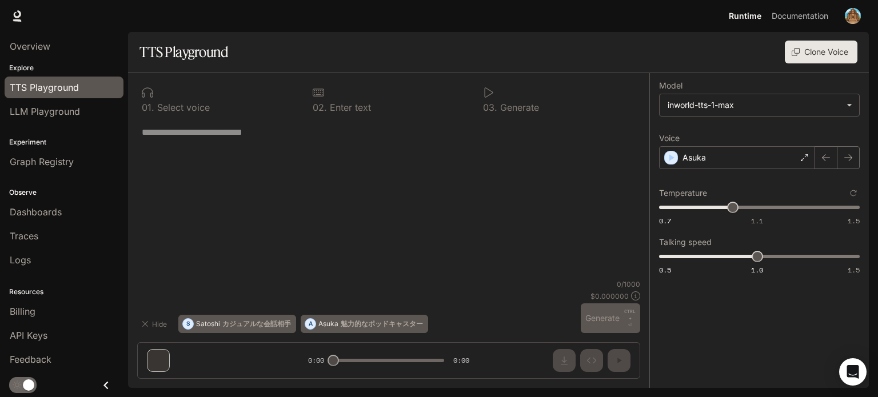
click at [197, 150] on div "* ​" at bounding box center [388, 199] width 503 height 161
click at [53, 344] on link "API Keys" at bounding box center [64, 336] width 119 height 22
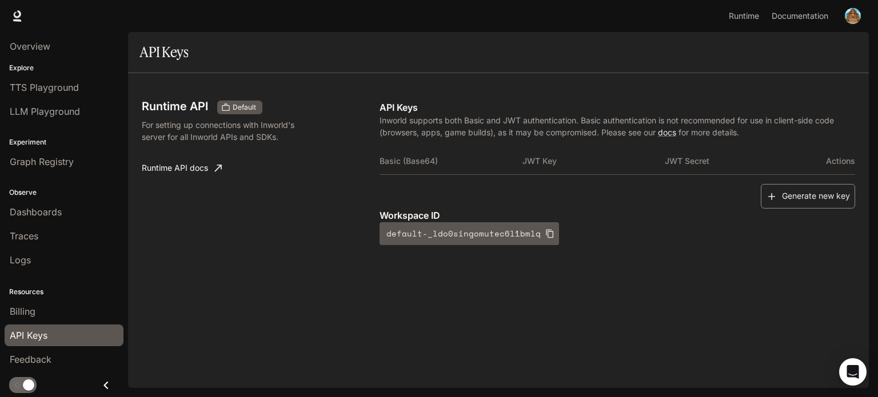
click at [837, 190] on button "Generate new key" at bounding box center [807, 196] width 94 height 25
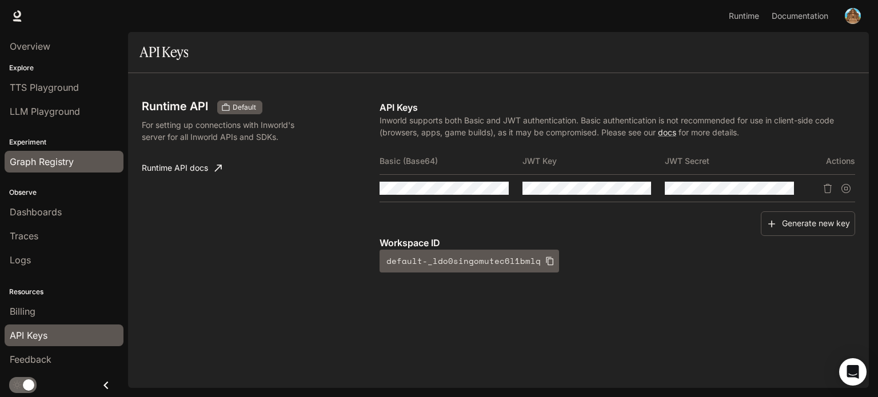
click at [50, 163] on span "Graph Registry" at bounding box center [42, 162] width 64 height 14
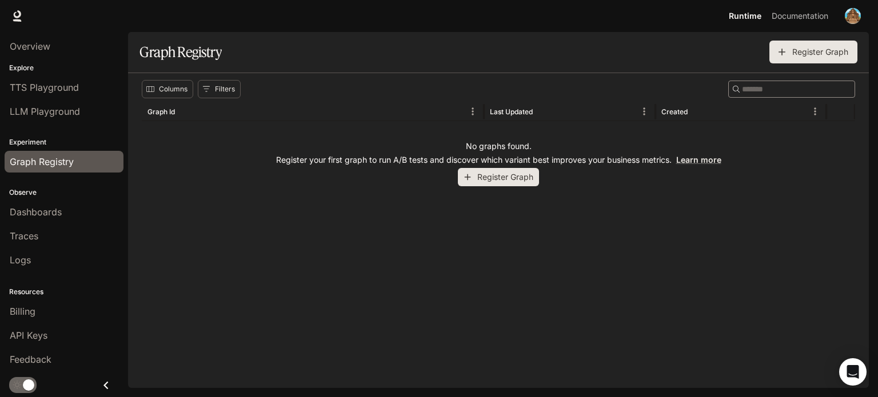
click at [503, 172] on button "Register Graph" at bounding box center [498, 177] width 81 height 19
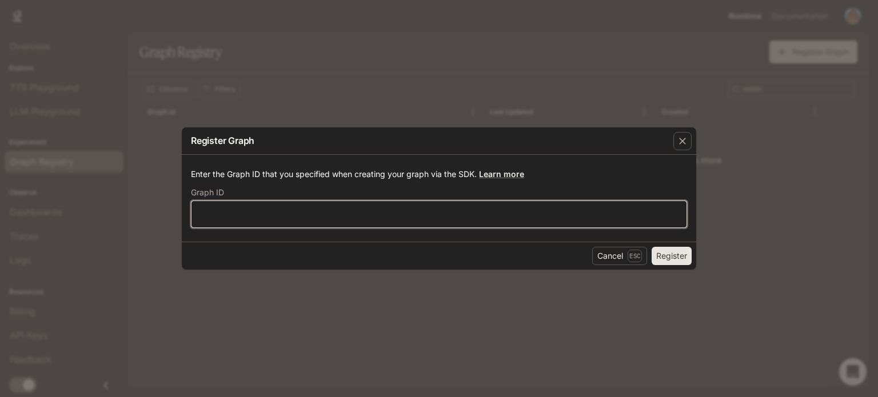
click at [538, 215] on input "text" at bounding box center [438, 214] width 495 height 11
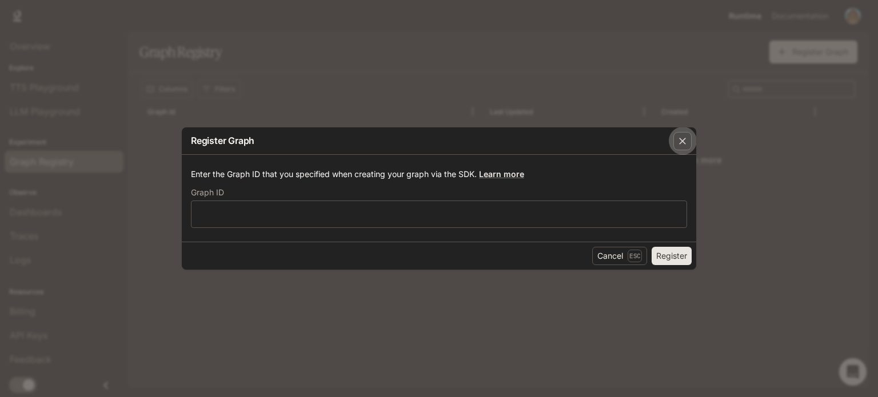
click at [678, 146] on icon "button" at bounding box center [681, 140] width 11 height 11
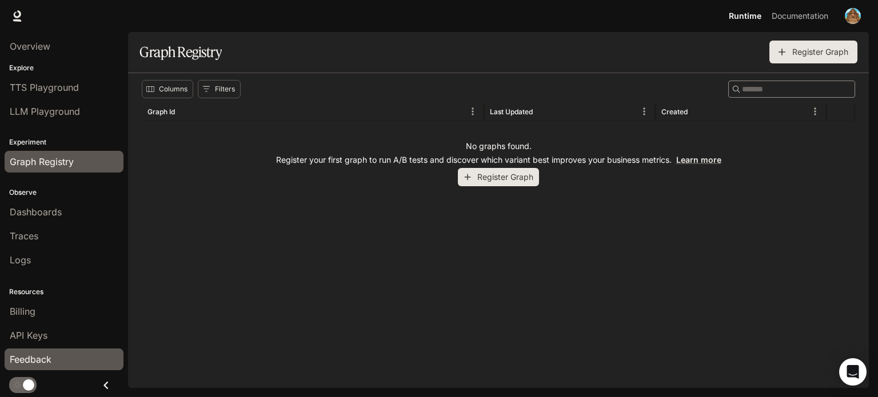
click at [55, 349] on link "Feedback" at bounding box center [64, 360] width 119 height 22
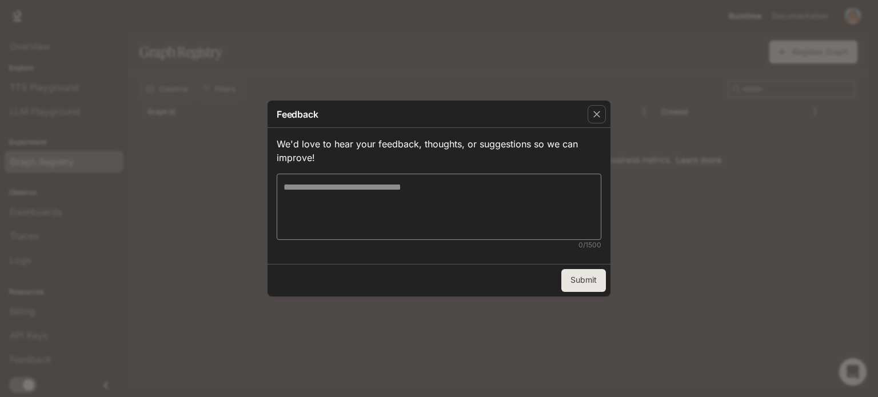
click at [588, 114] on div "button" at bounding box center [596, 114] width 18 height 18
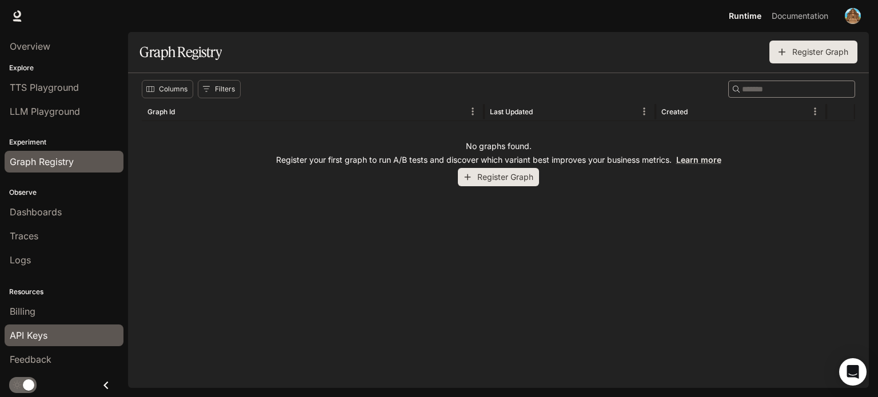
click at [20, 343] on link "API Keys" at bounding box center [64, 336] width 119 height 22
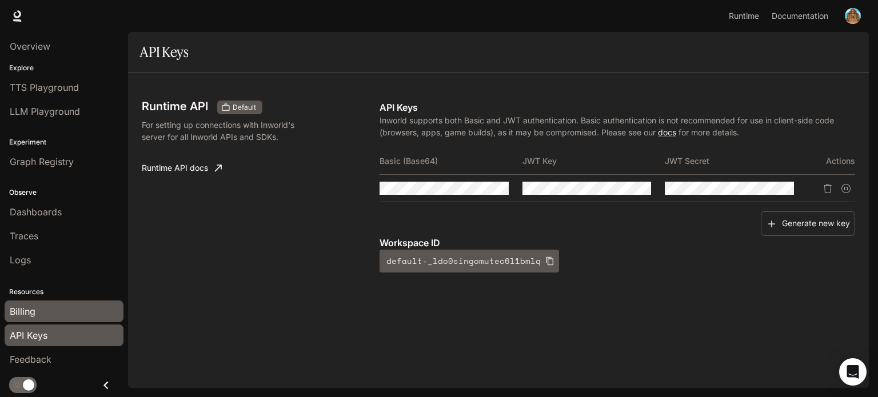
click at [43, 303] on link "Billing" at bounding box center [64, 312] width 119 height 22
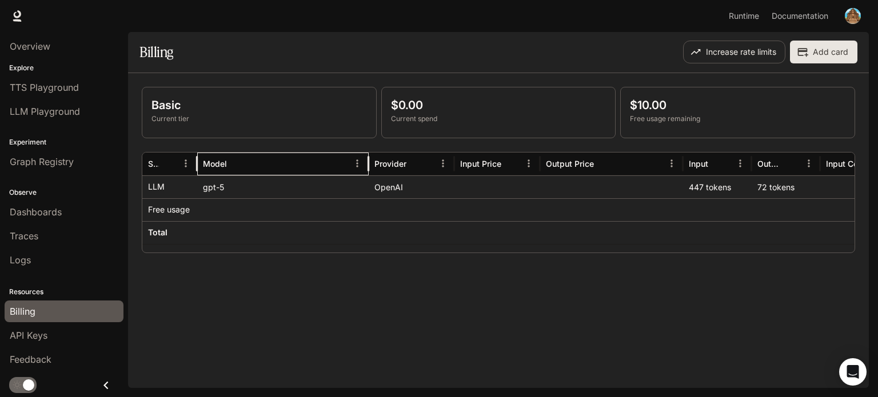
click at [279, 173] on div "Model" at bounding box center [276, 164] width 146 height 22
click at [384, 183] on div "OpenAI" at bounding box center [412, 186] width 86 height 23
drag, startPoint x: 384, startPoint y: 186, endPoint x: 356, endPoint y: 194, distance: 29.1
click at [383, 190] on div "OpenAI" at bounding box center [412, 186] width 86 height 23
click at [243, 189] on div "gpt-5" at bounding box center [282, 186] width 171 height 23
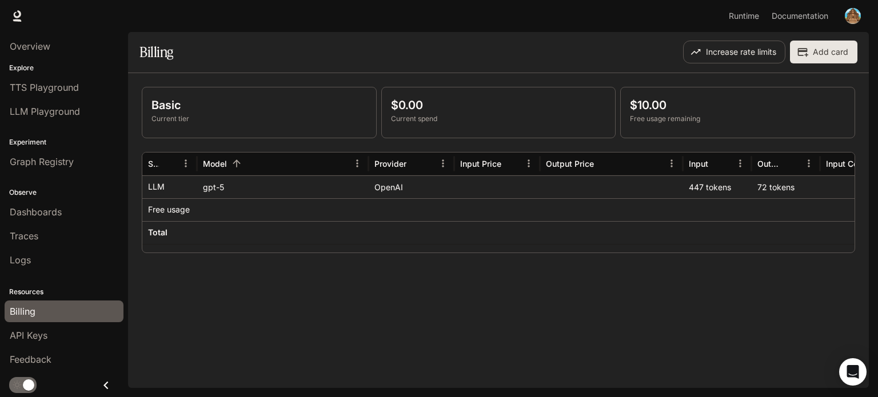
click at [162, 188] on p "LLM" at bounding box center [156, 186] width 17 height 11
click at [153, 187] on p "LLM" at bounding box center [156, 186] width 17 height 11
click at [210, 189] on div "gpt-5" at bounding box center [282, 186] width 171 height 23
drag, startPoint x: 689, startPoint y: 184, endPoint x: 348, endPoint y: 198, distance: 341.4
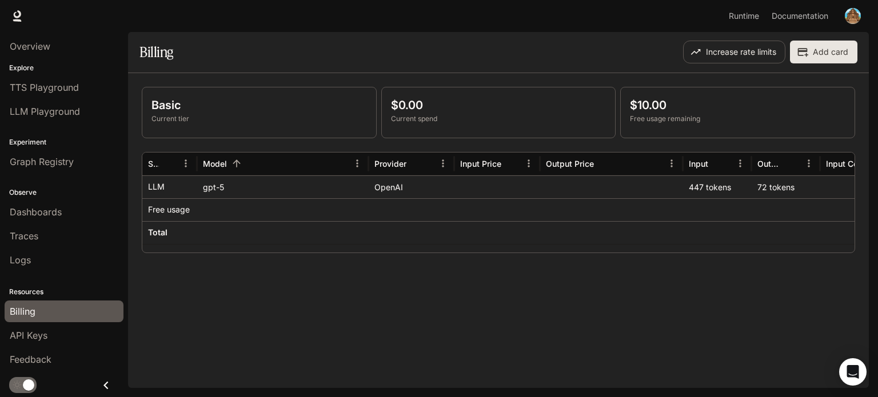
click at [402, 190] on div "LLM gpt-5 OpenAI 447 tokens 72 tokens" at bounding box center [609, 186] width 935 height 23
click at [286, 194] on div "gpt-5" at bounding box center [282, 186] width 171 height 23
click at [742, 175] on div "447 tokens" at bounding box center [717, 186] width 69 height 23
click at [67, 259] on div "Logs" at bounding box center [64, 260] width 109 height 14
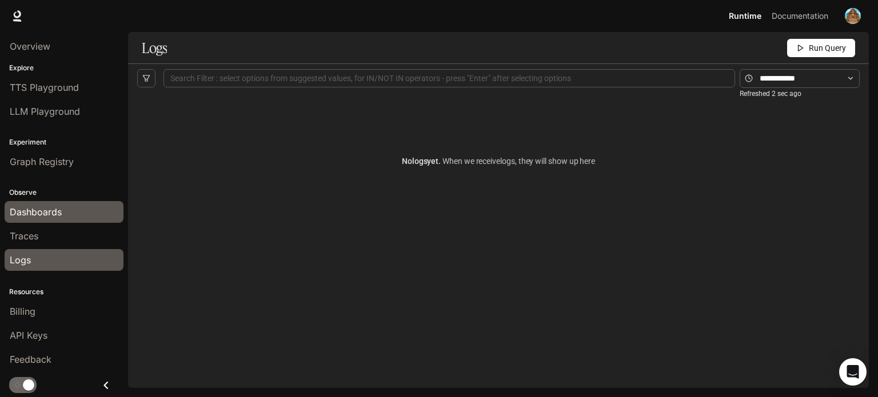
click at [57, 219] on link "Dashboards" at bounding box center [64, 212] width 119 height 22
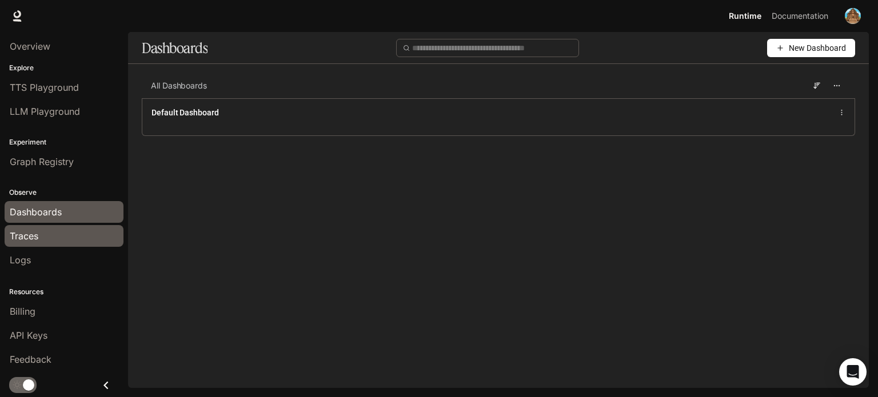
click at [55, 230] on div "Traces" at bounding box center [64, 236] width 109 height 14
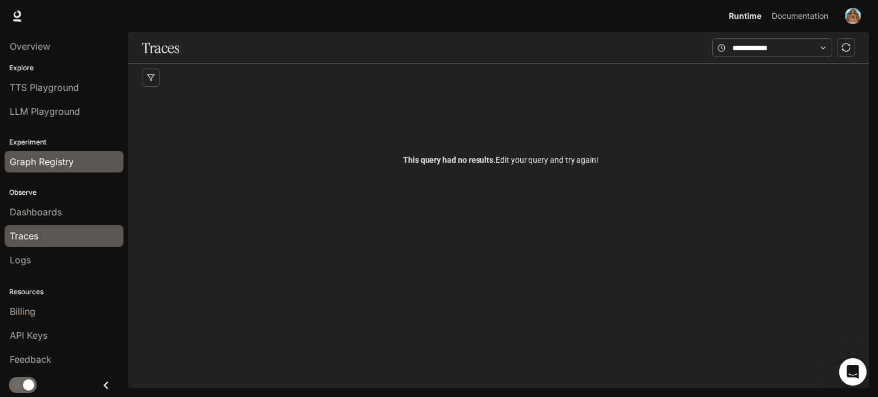
click at [61, 160] on span "Graph Registry" at bounding box center [42, 162] width 64 height 14
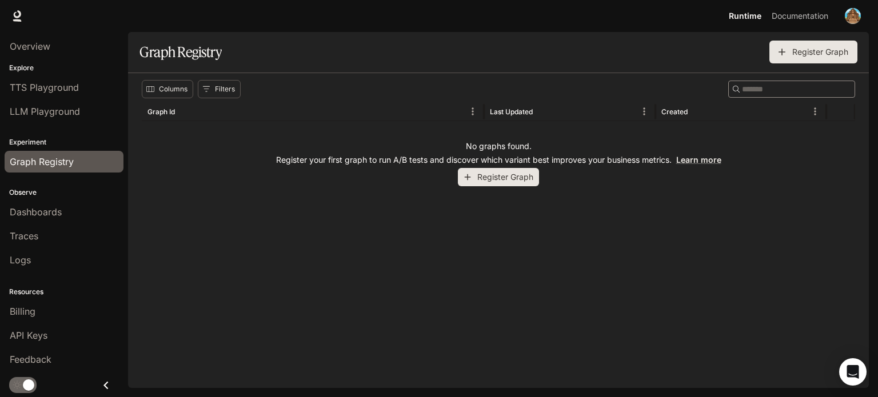
click at [510, 173] on button "Register Graph" at bounding box center [498, 177] width 81 height 19
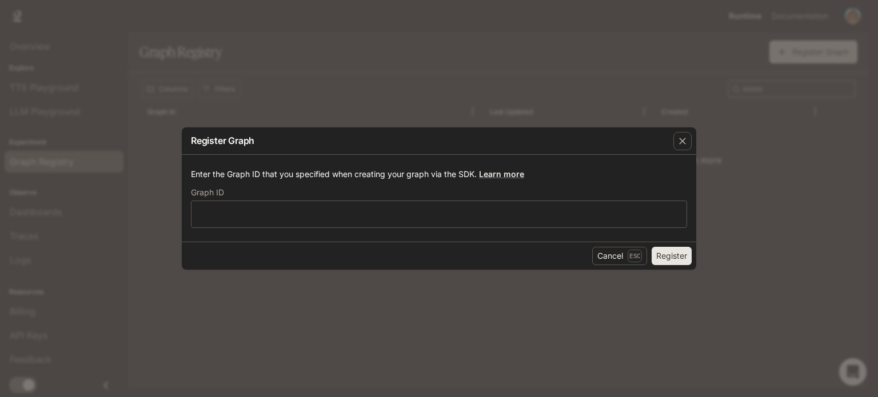
click at [674, 253] on button "Register" at bounding box center [671, 256] width 40 height 18
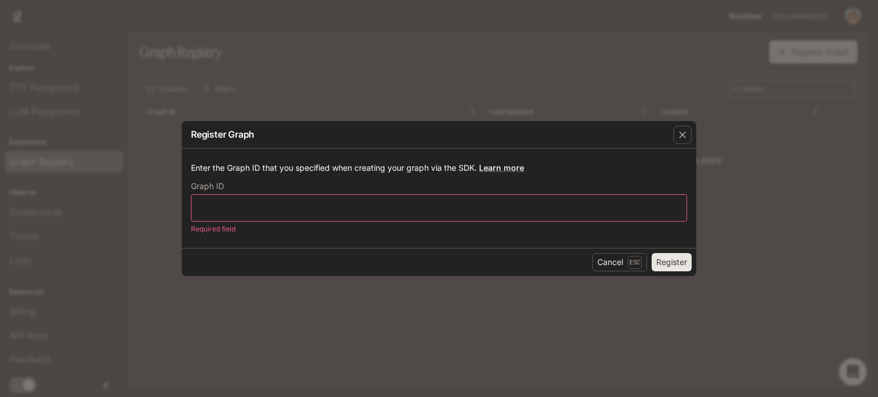
click at [582, 219] on div "​" at bounding box center [439, 207] width 496 height 27
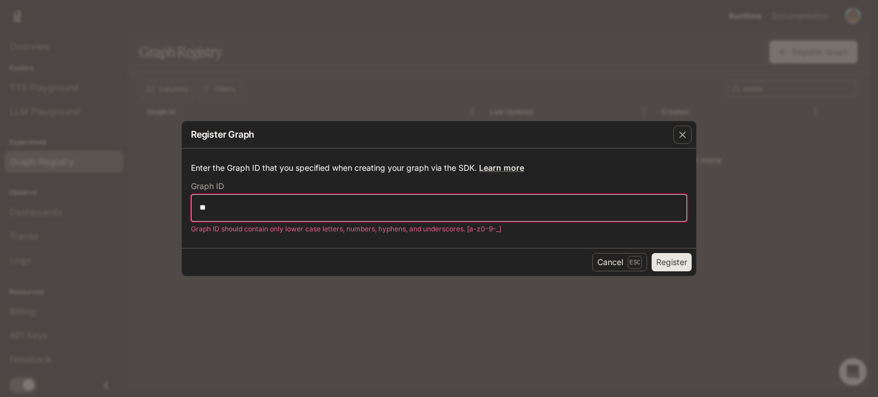
type input "*"
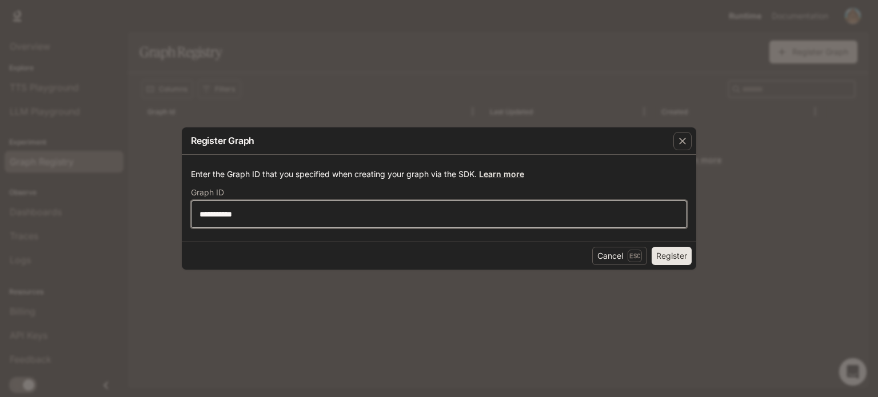
type input "**********"
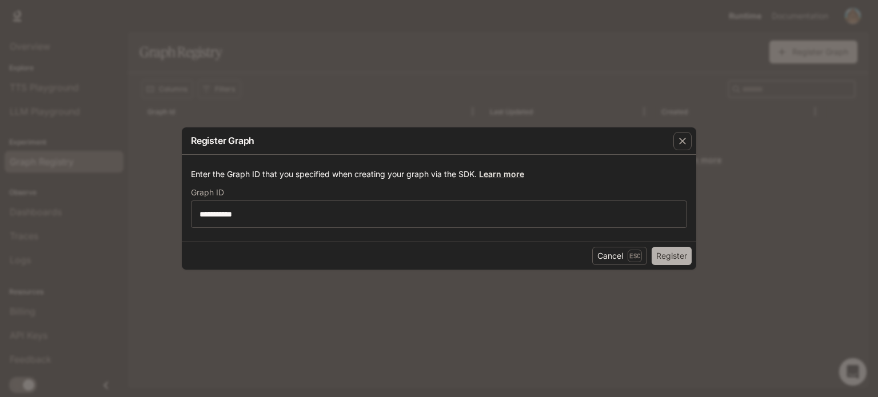
click at [668, 256] on button "Register" at bounding box center [671, 256] width 40 height 18
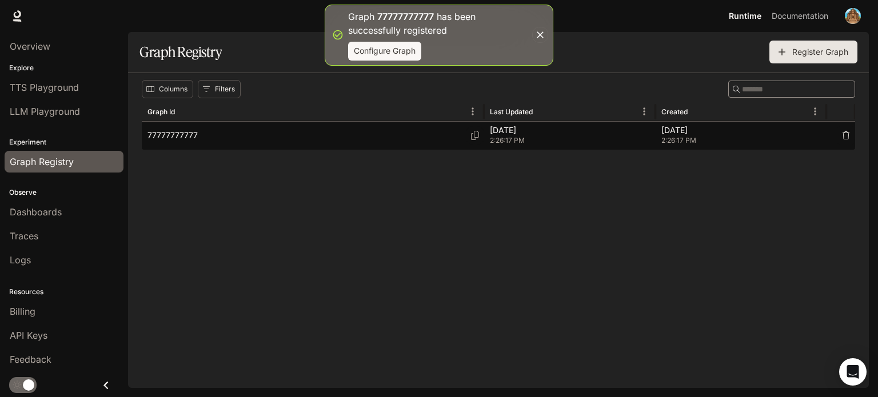
click at [670, 126] on p "Oct 09, 2025" at bounding box center [741, 130] width 160 height 11
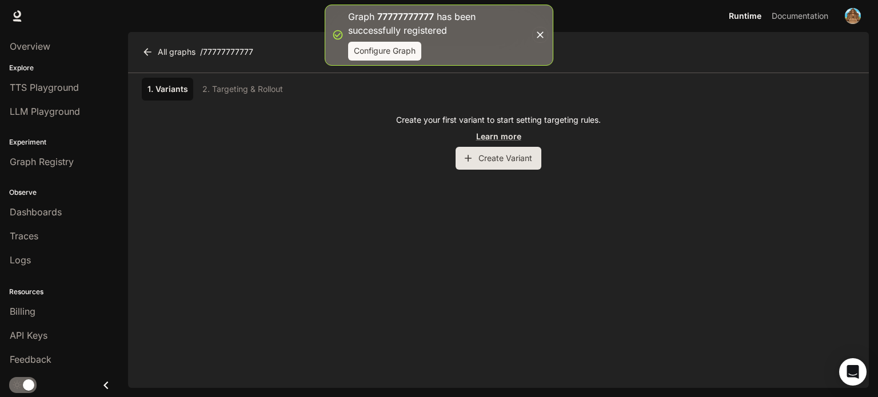
click at [521, 161] on button "Create Variant" at bounding box center [498, 158] width 86 height 23
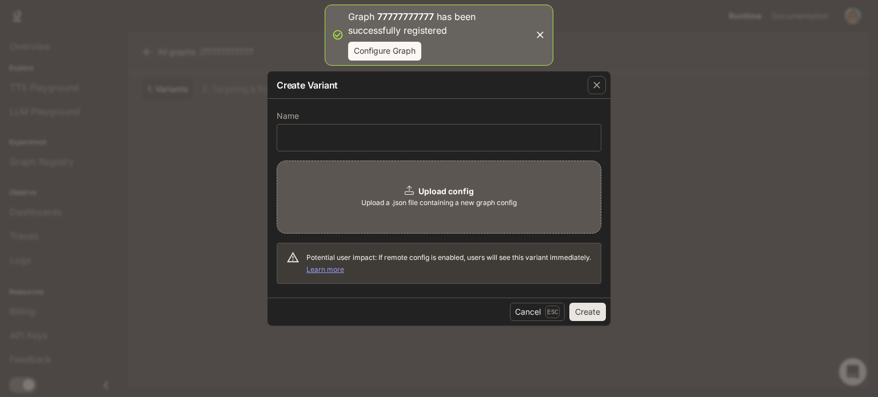
click at [467, 183] on div "Upload config Upload a .json file containing a new graph config" at bounding box center [439, 197] width 325 height 73
click at [353, 149] on div "​" at bounding box center [439, 137] width 325 height 27
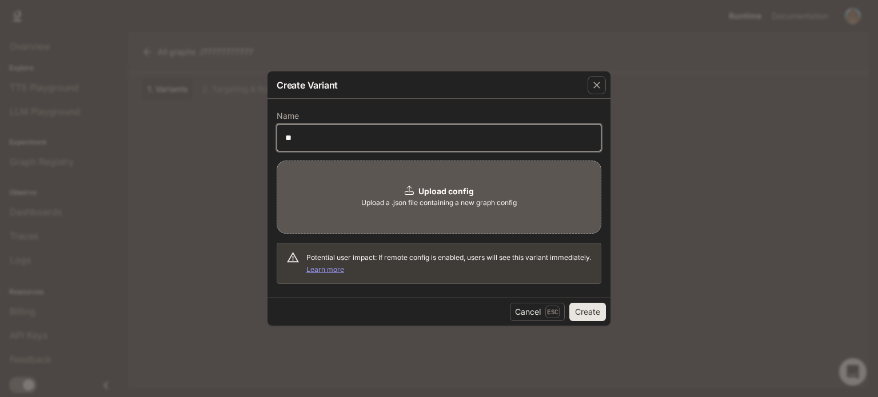
type input "*"
type input "****"
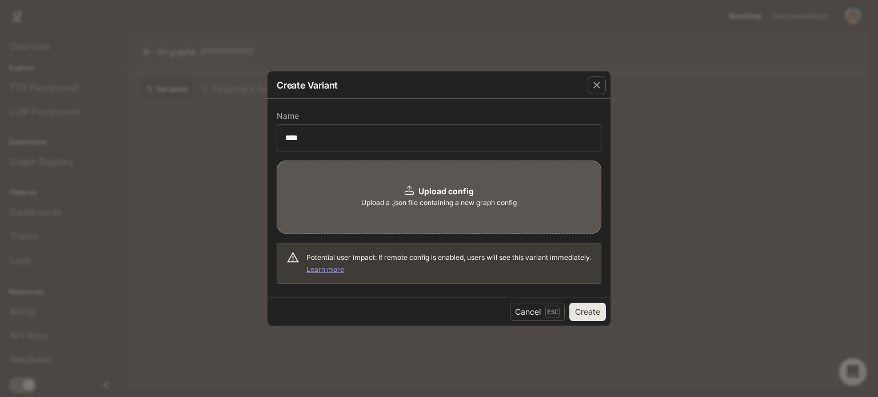
click at [540, 210] on div "Upload config Upload a .json file containing a new graph config" at bounding box center [439, 197] width 325 height 73
click at [587, 318] on button "Create" at bounding box center [587, 312] width 37 height 18
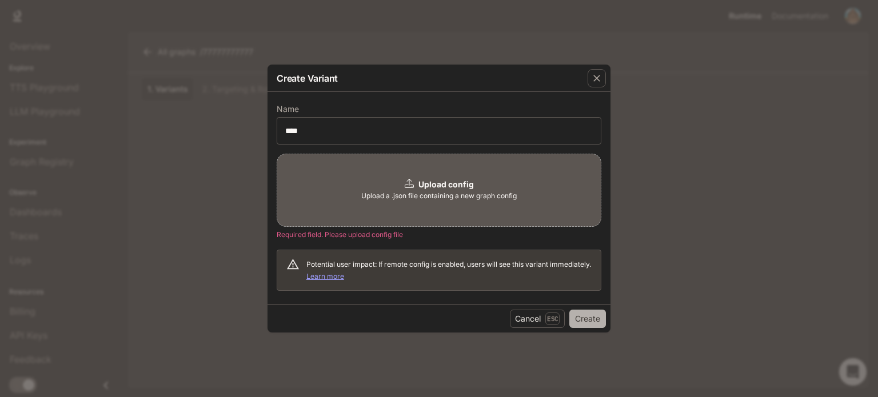
click at [587, 311] on button "Create" at bounding box center [587, 319] width 37 height 18
click at [391, 190] on span "Upload a .json file containing a new graph config" at bounding box center [438, 195] width 155 height 11
drag, startPoint x: 596, startPoint y: 59, endPoint x: 599, endPoint y: 70, distance: 10.7
click at [595, 63] on div "Create Variant Name **** ​ Upload config Upload a .json file containing a new g…" at bounding box center [439, 198] width 878 height 397
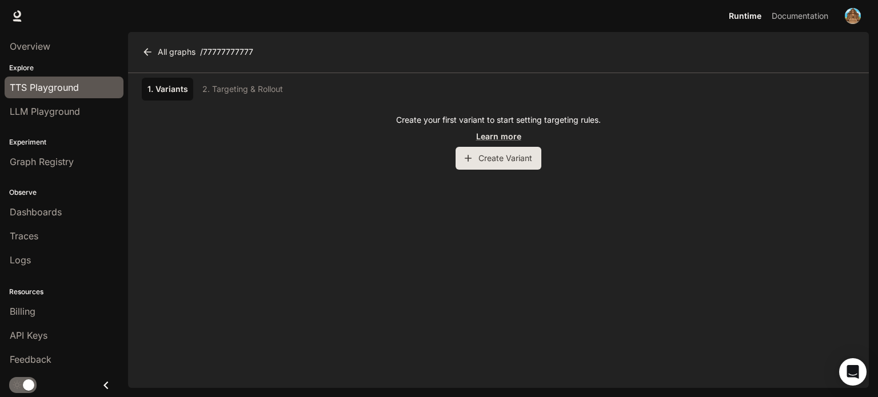
click at [84, 94] on link "TTS Playground" at bounding box center [64, 88] width 119 height 22
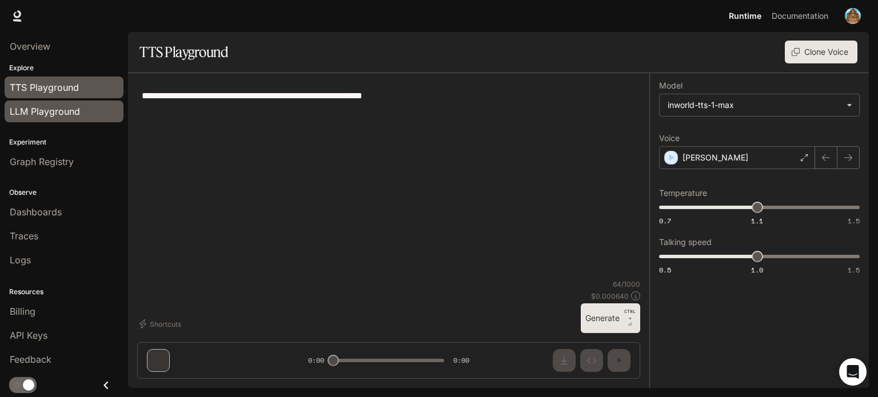
type input "*"
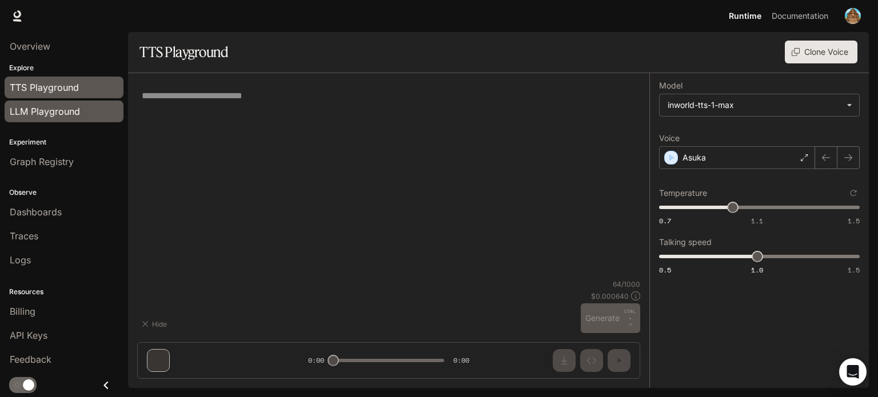
click at [71, 109] on span "LLM Playground" at bounding box center [45, 112] width 70 height 14
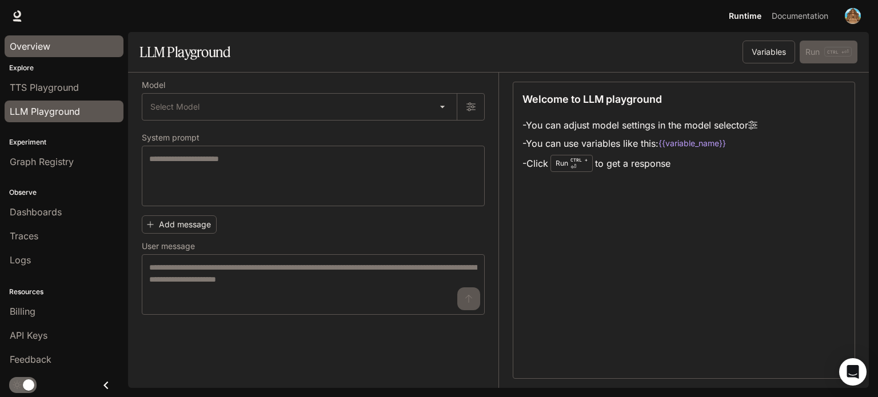
click at [54, 55] on link "Overview" at bounding box center [64, 46] width 119 height 22
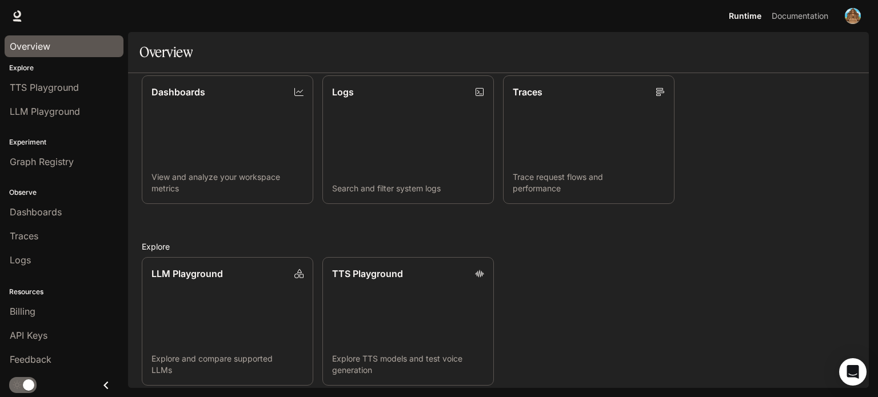
scroll to position [303, 0]
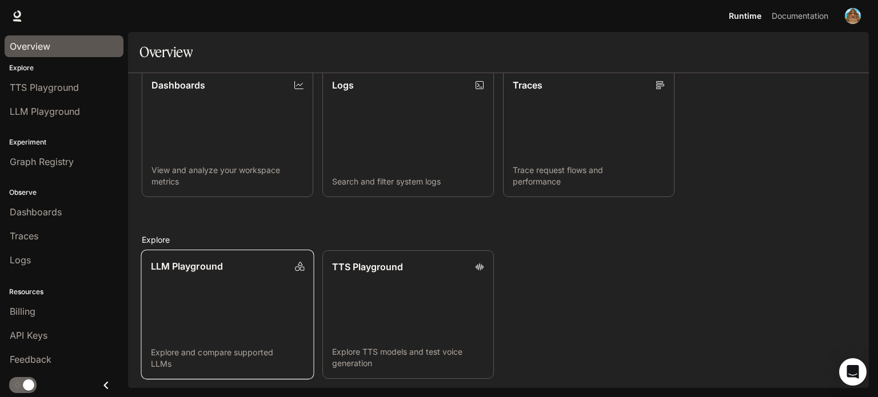
click at [234, 283] on link "LLM Playground Explore and compare supported LLMs" at bounding box center [227, 315] width 173 height 130
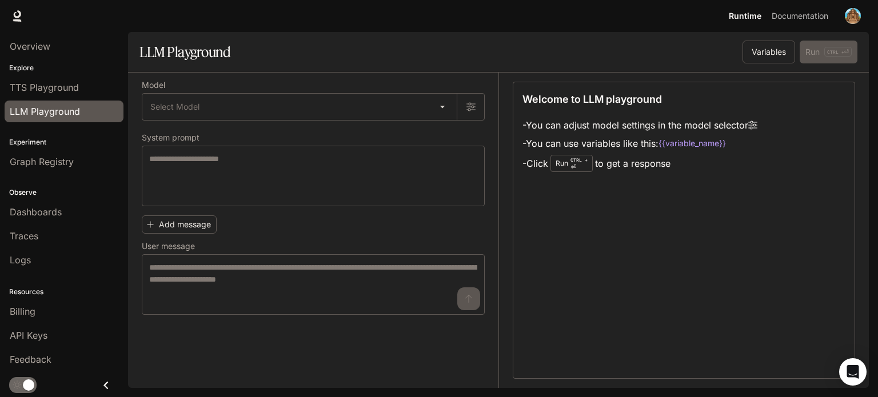
drag, startPoint x: 493, startPoint y: 107, endPoint x: 486, endPoint y: 114, distance: 9.7
click at [493, 107] on div "Model Select Model ​ System prompt * ​ Add message User message * ​" at bounding box center [320, 230] width 357 height 315
click at [485, 114] on div "Model Select Model ​ System prompt * ​ Add message User message * ​" at bounding box center [320, 230] width 357 height 315
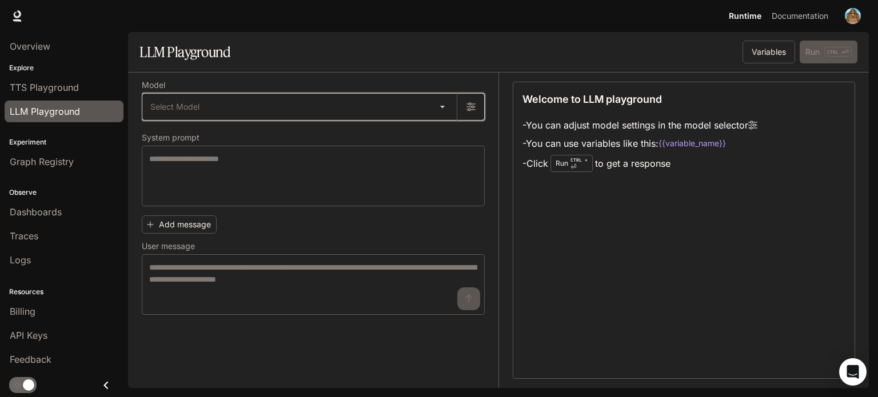
click at [481, 114] on button "button" at bounding box center [470, 106] width 27 height 27
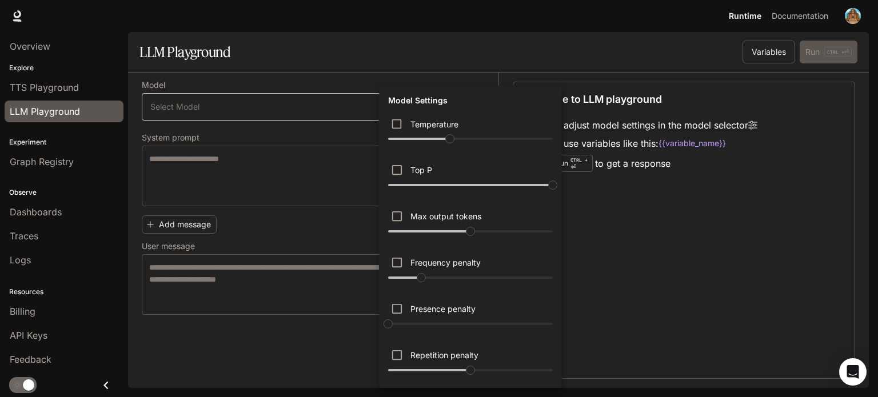
drag, startPoint x: 481, startPoint y: 114, endPoint x: 522, endPoint y: 137, distance: 47.6
click at [523, 135] on div "Temperature ****" at bounding box center [470, 132] width 174 height 42
click at [245, 221] on div at bounding box center [439, 198] width 878 height 397
